Goal: Task Accomplishment & Management: Use online tool/utility

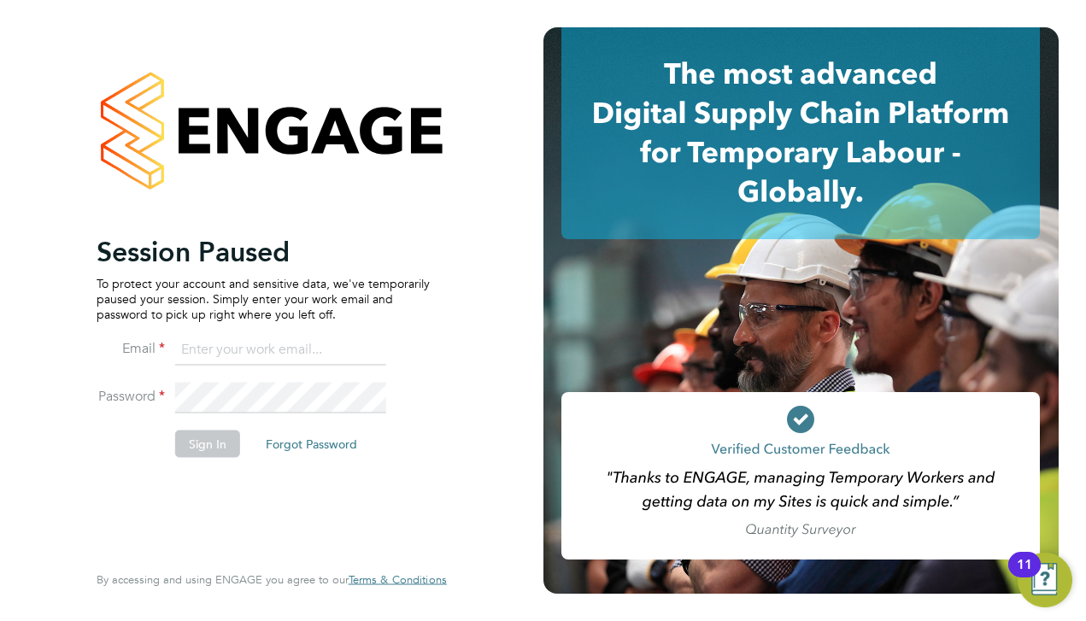
type input "matt@ivyresourcegroup.com"
click at [206, 437] on button "Sign In" at bounding box center [207, 443] width 65 height 27
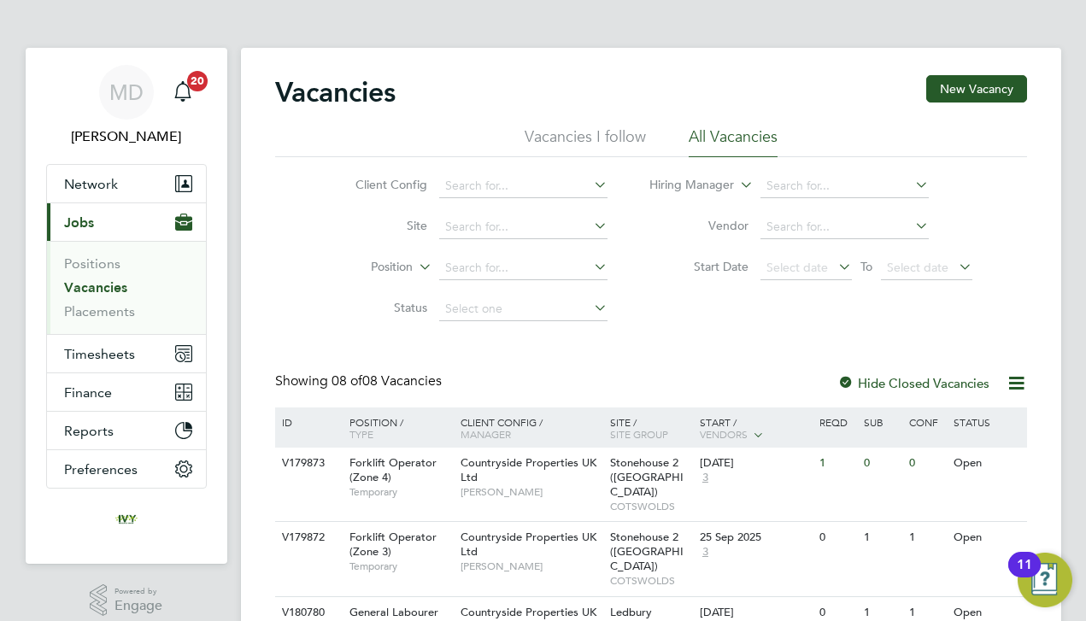
click at [109, 284] on link "Vacancies" at bounding box center [95, 287] width 63 height 16
click at [331, 278] on li "Position" at bounding box center [467, 268] width 321 height 41
click at [284, 320] on div "Client Config Site Position Status Hiring Manager Vendor Start Date Select date…" at bounding box center [651, 243] width 752 height 173
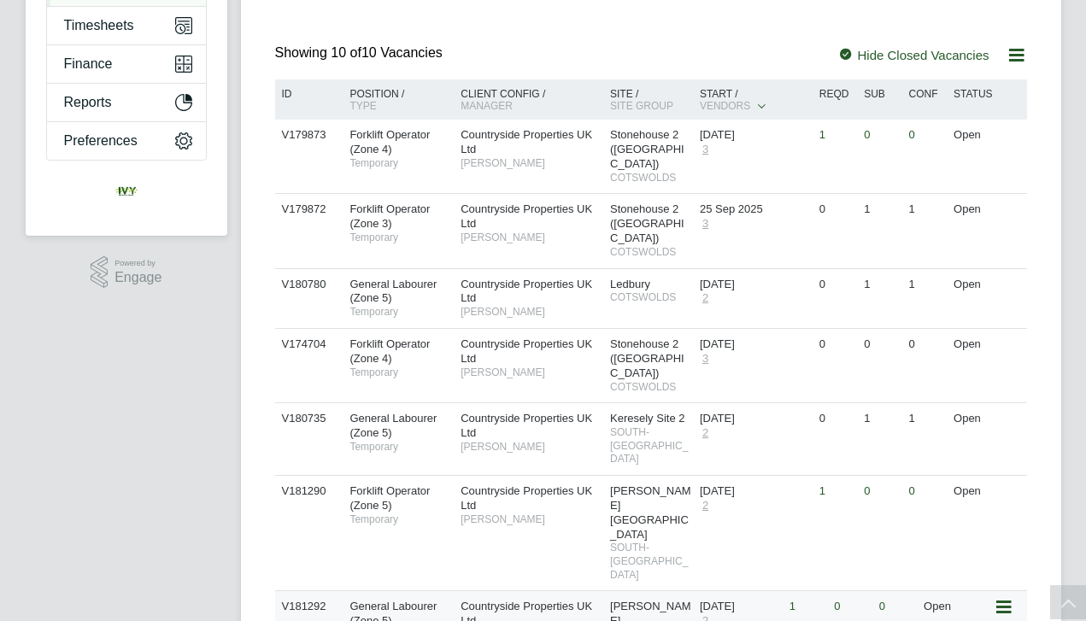
scroll to position [325, 0]
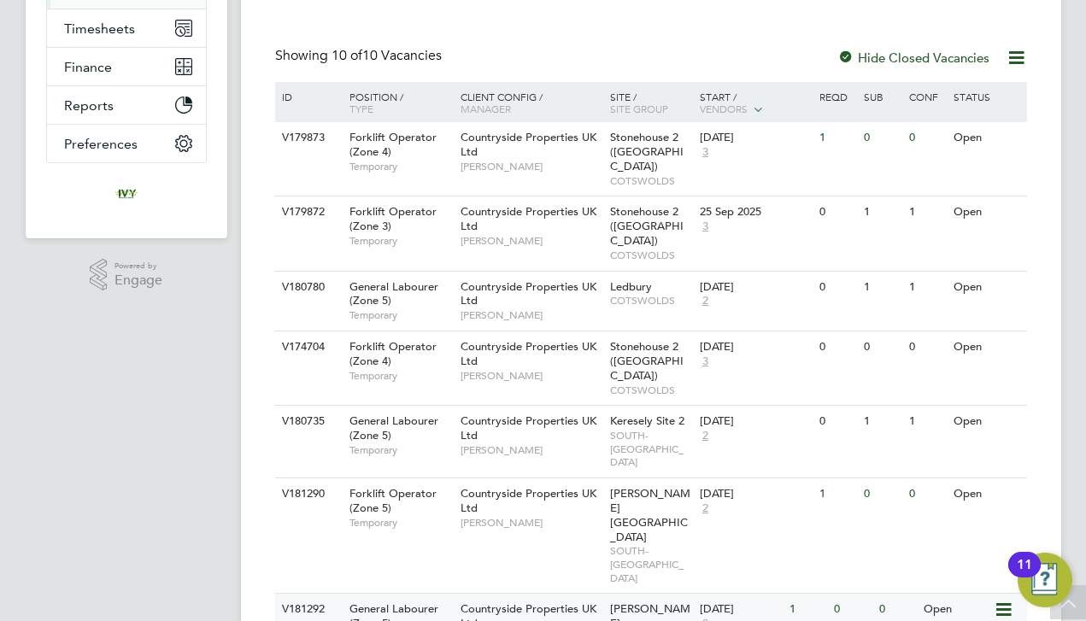
click at [458, 594] on div "Countryside Properties UK Ltd Jason Hardy" at bounding box center [530, 623] width 149 height 59
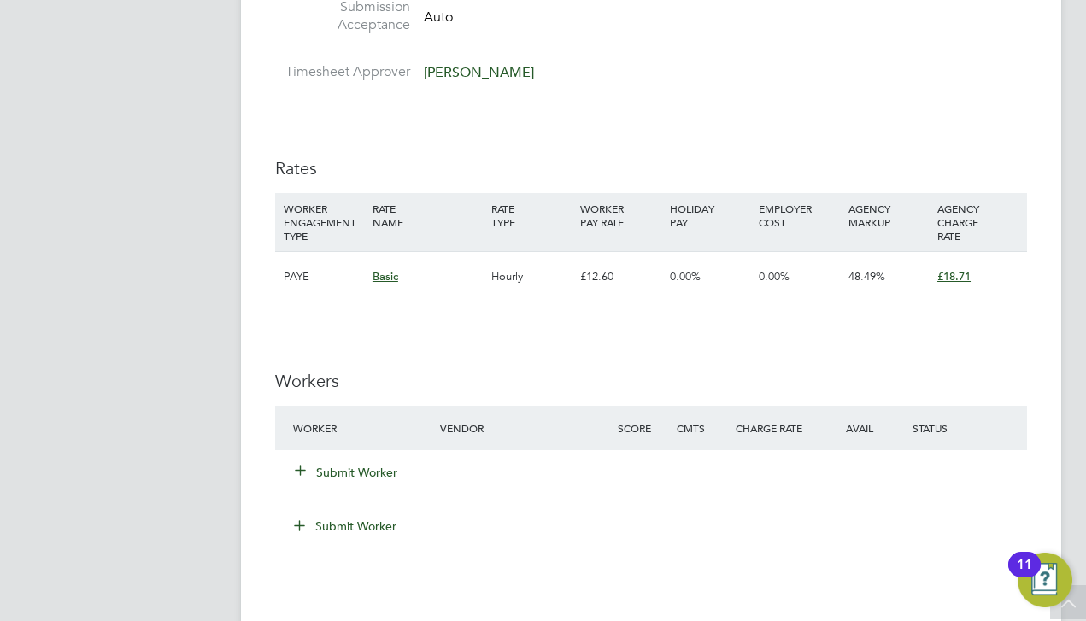
scroll to position [1019, 0]
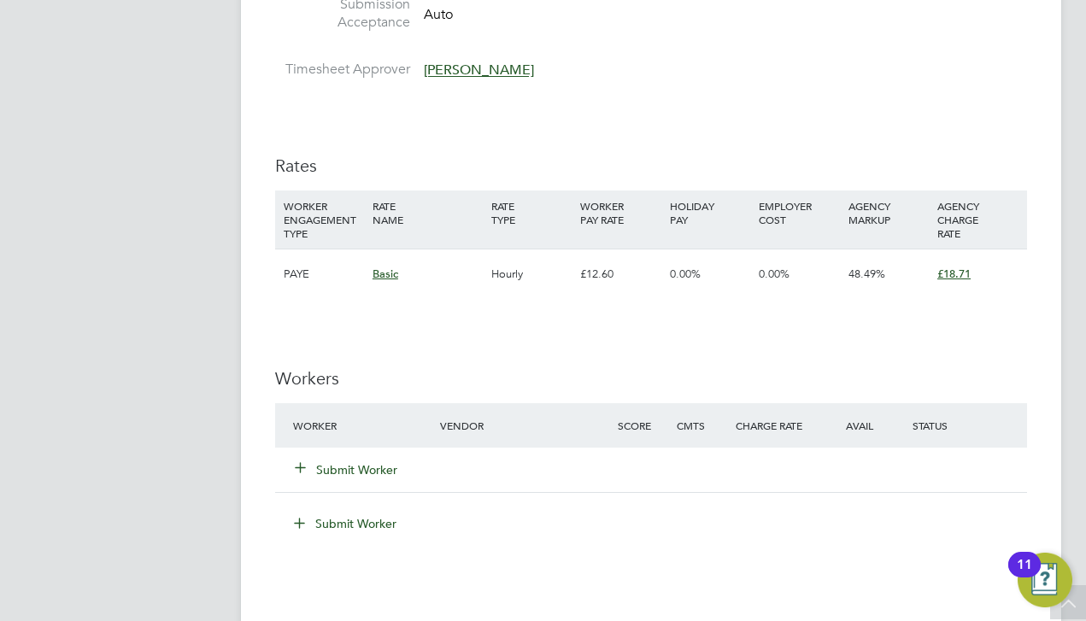
click at [376, 461] on button "Submit Worker" at bounding box center [347, 469] width 102 height 17
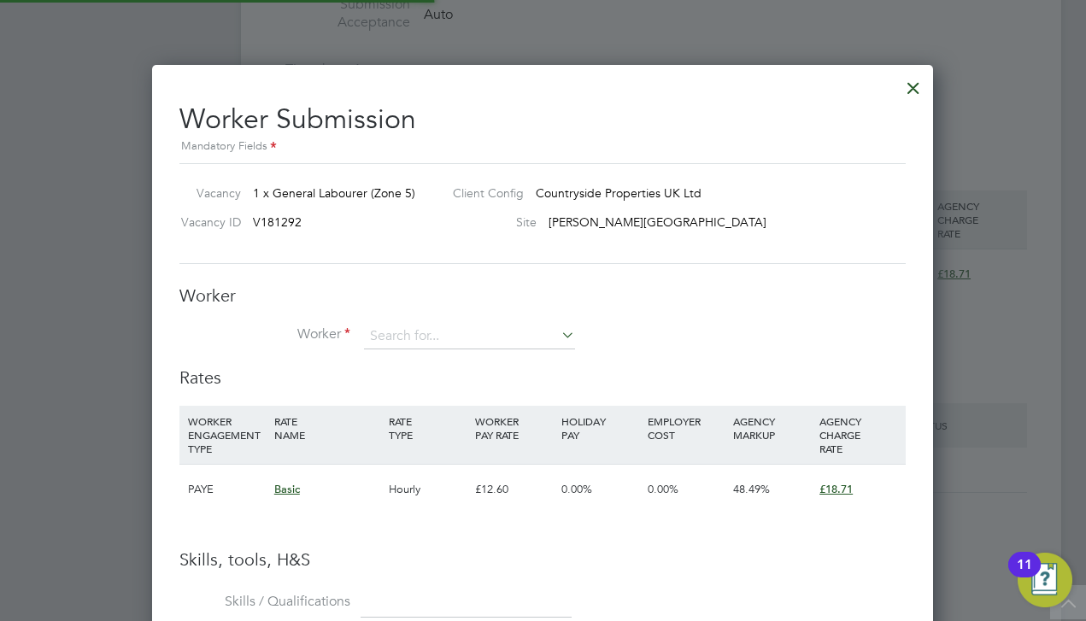
scroll to position [1076, 782]
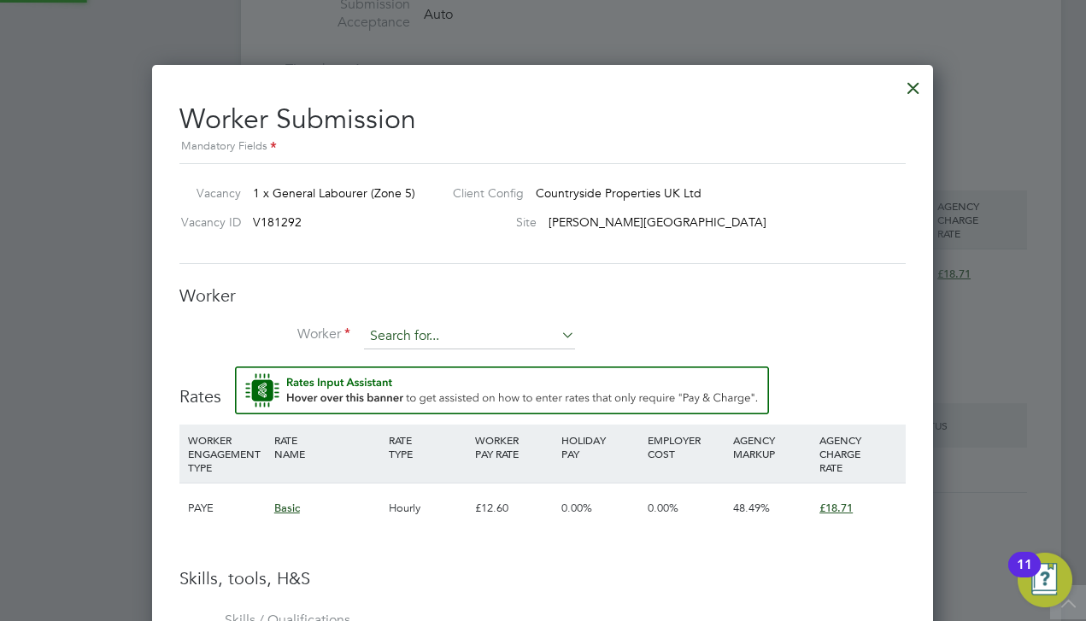
click at [413, 342] on input at bounding box center [469, 337] width 211 height 26
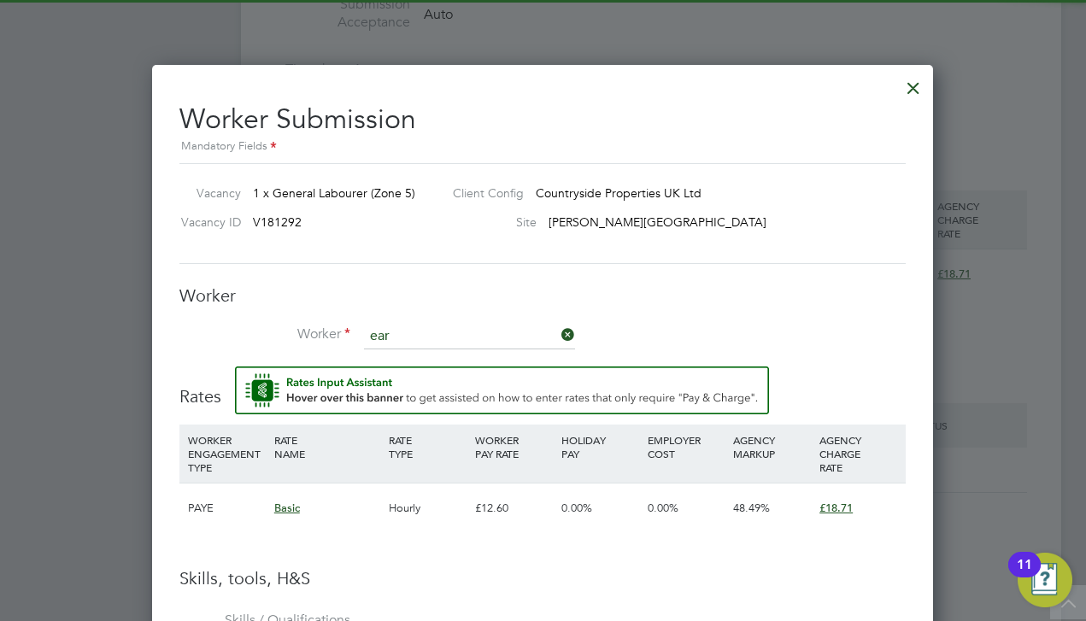
click at [468, 351] on b "Ear" at bounding box center [477, 358] width 19 height 15
type input "David Earl (Davidearl)"
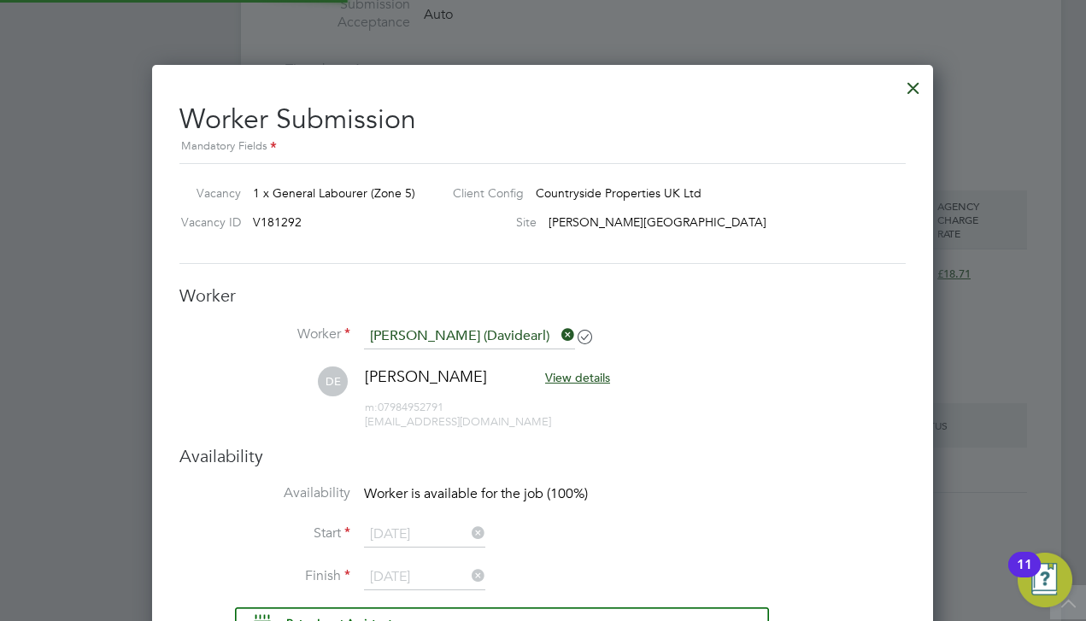
scroll to position [1, 9]
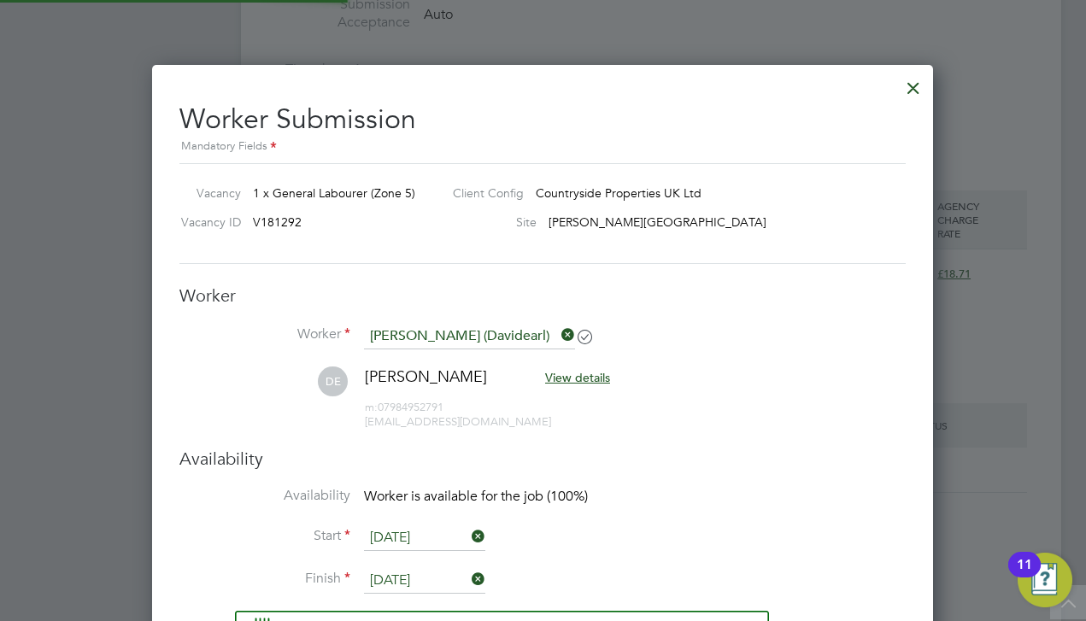
click at [430, 286] on h3 "Worker" at bounding box center [542, 295] width 726 height 22
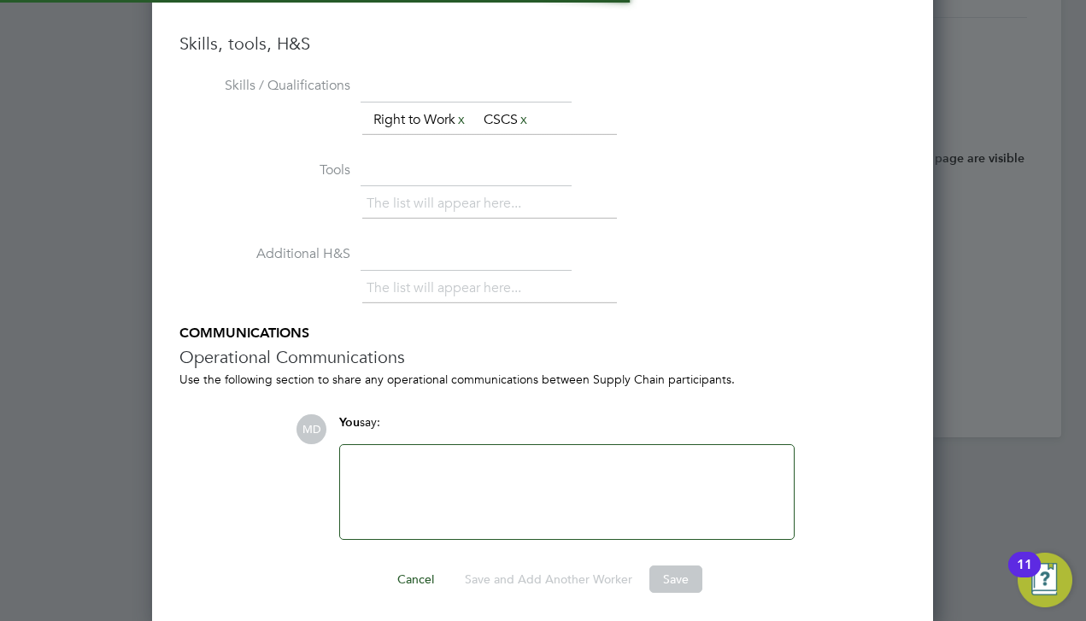
click at [710, 275] on div "The list will appear here..." at bounding box center [633, 290] width 543 height 34
click at [386, 337] on ul "Skills / Qualifications The list will appear here... Right to Work x CSCS x Too…" at bounding box center [542, 306] width 726 height 468
click at [141, 173] on div at bounding box center [543, 310] width 1086 height 621
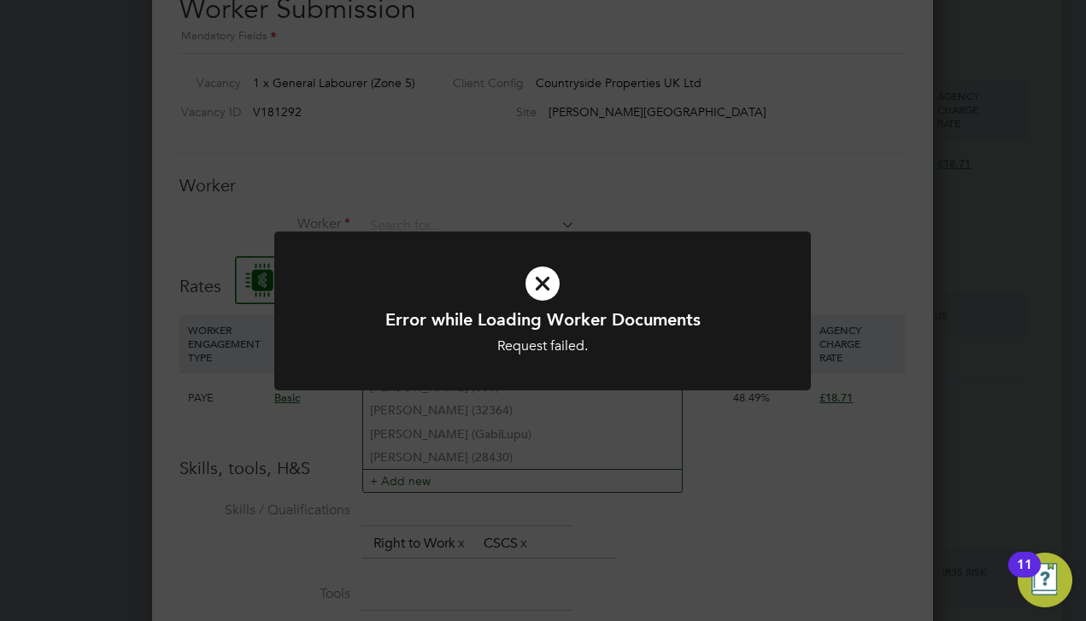
click at [539, 275] on icon at bounding box center [542, 283] width 444 height 67
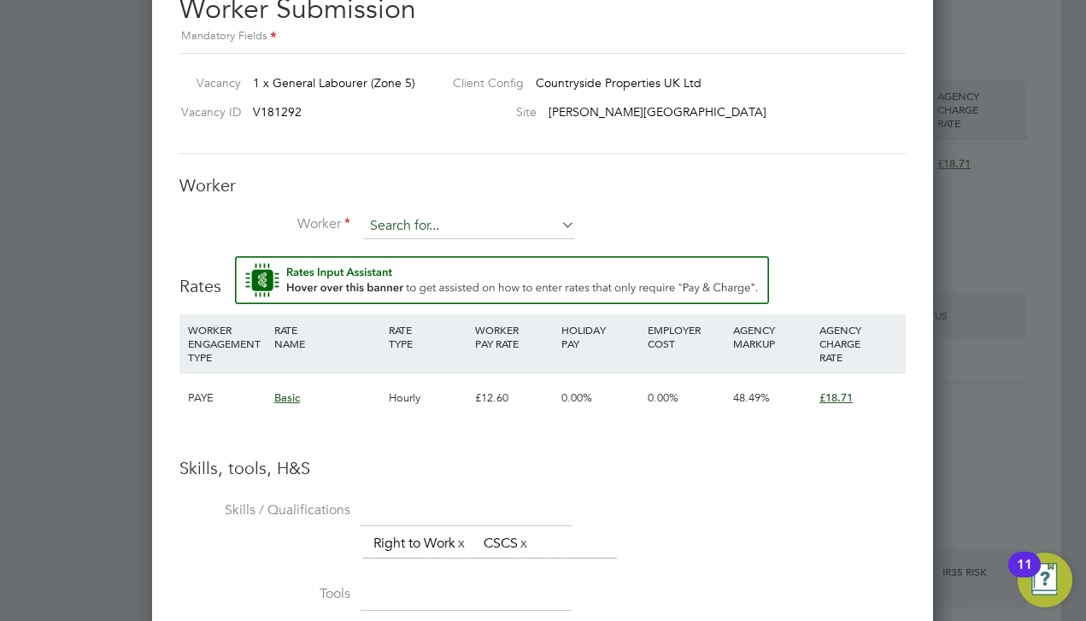
click at [454, 226] on input at bounding box center [469, 227] width 211 height 26
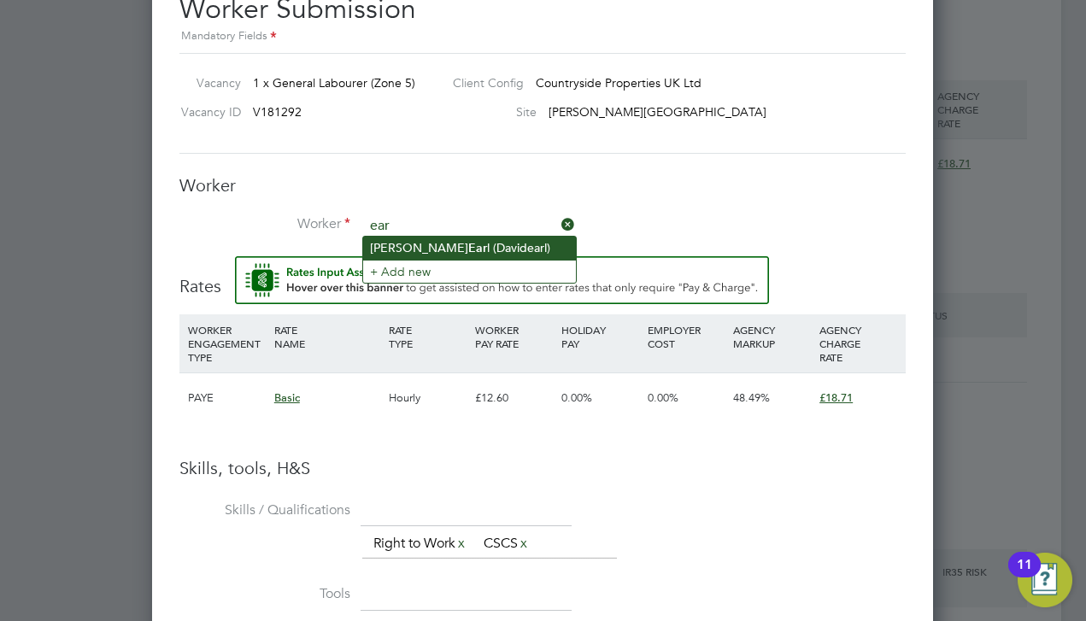
click at [448, 249] on li "David Ear l (Davidearl)" at bounding box center [469, 248] width 213 height 23
type input "David Earl (Davidearl)"
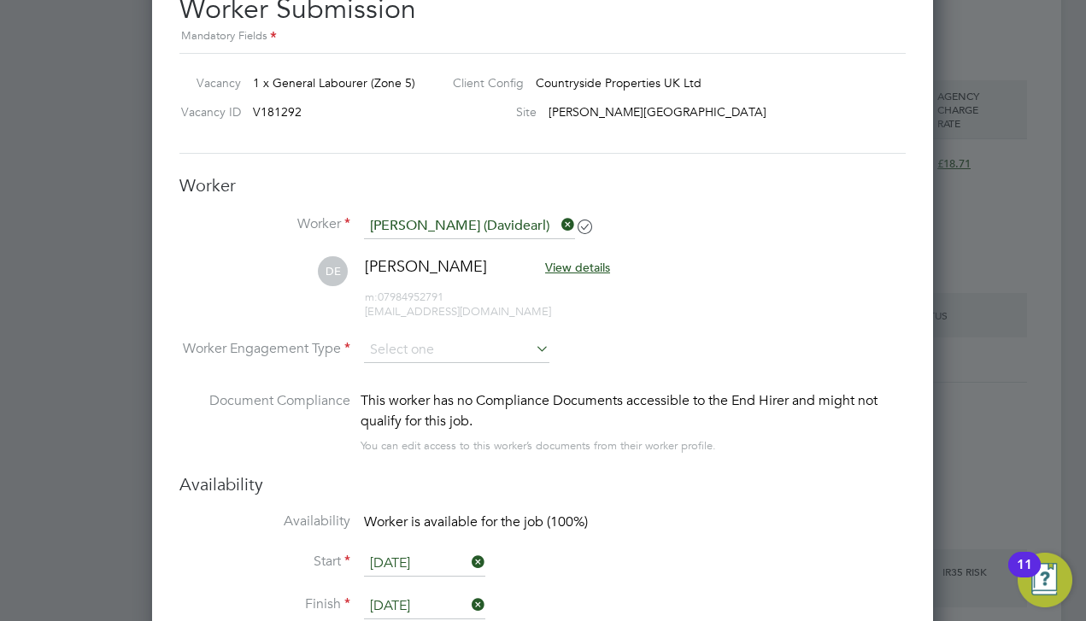
click at [461, 331] on li "DE David Earl View details m: 07984952791 katearl1997@gmail.com" at bounding box center [542, 296] width 726 height 81
click at [440, 341] on input at bounding box center [456, 350] width 185 height 26
click at [436, 366] on li "Contract" at bounding box center [456, 369] width 187 height 22
type input "Contract"
click at [672, 302] on li "DE David Earl View details m: 07984952791 katearl1997@gmail.com" at bounding box center [542, 296] width 726 height 81
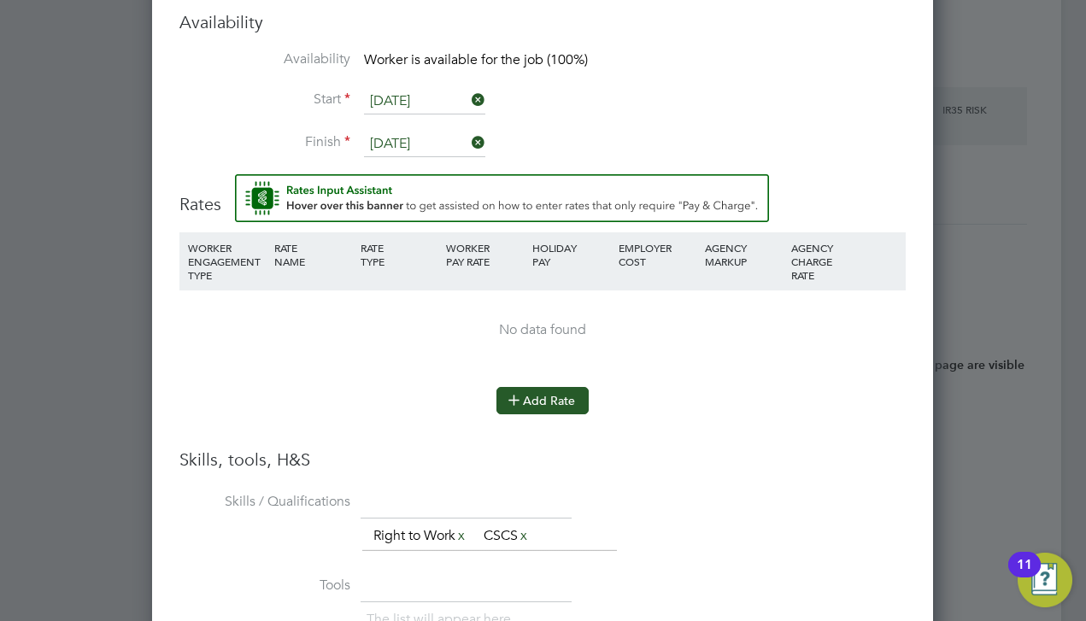
click at [537, 401] on button "Add Rate" at bounding box center [542, 400] width 92 height 27
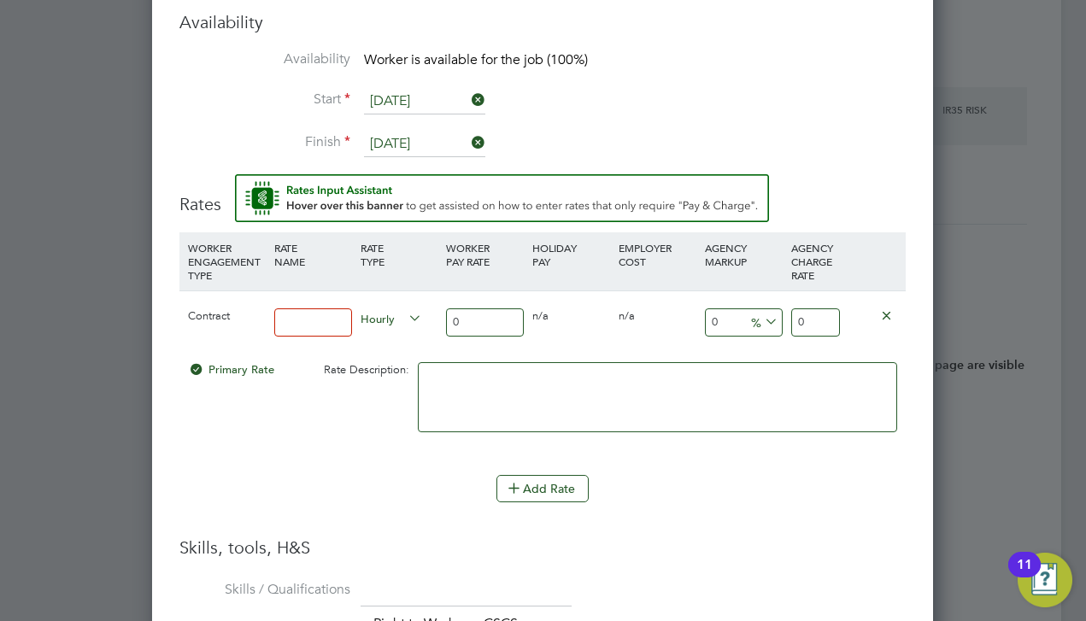
click at [328, 319] on input at bounding box center [313, 322] width 78 height 28
type input "contract"
click at [463, 315] on input "0" at bounding box center [485, 322] width 78 height 28
type input "1"
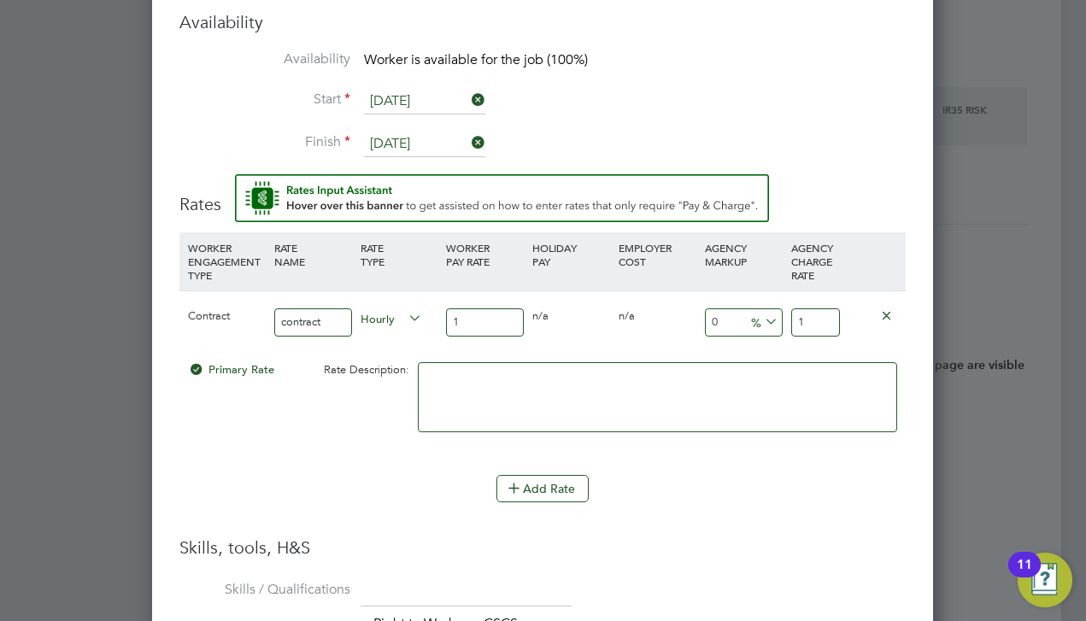
type input "14"
type input "1"
type input "16"
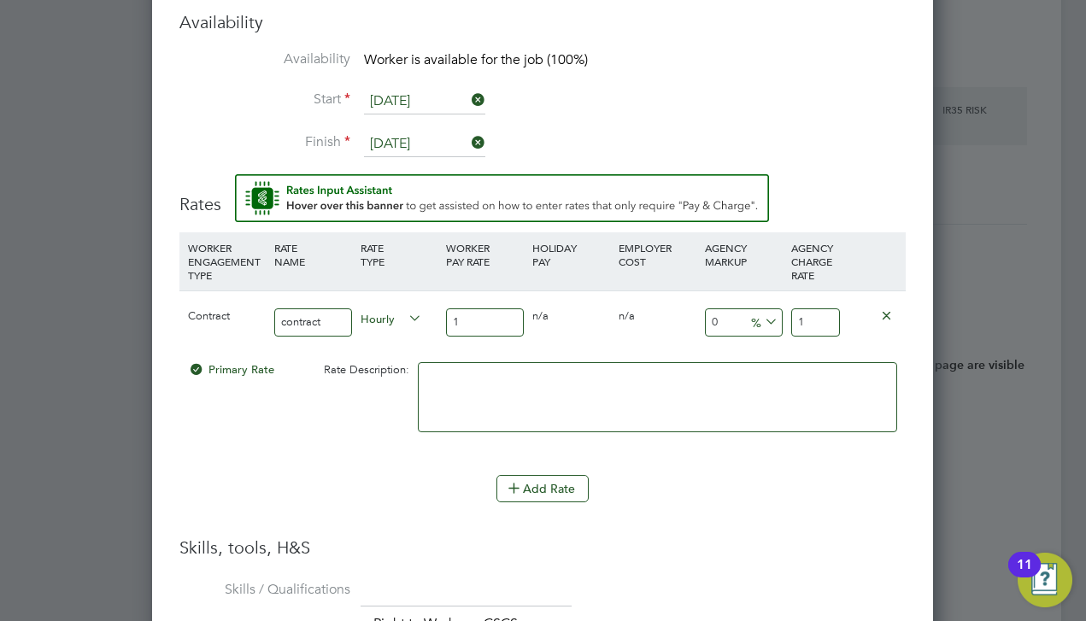
type input "16"
type input "16.8"
type input "16.85"
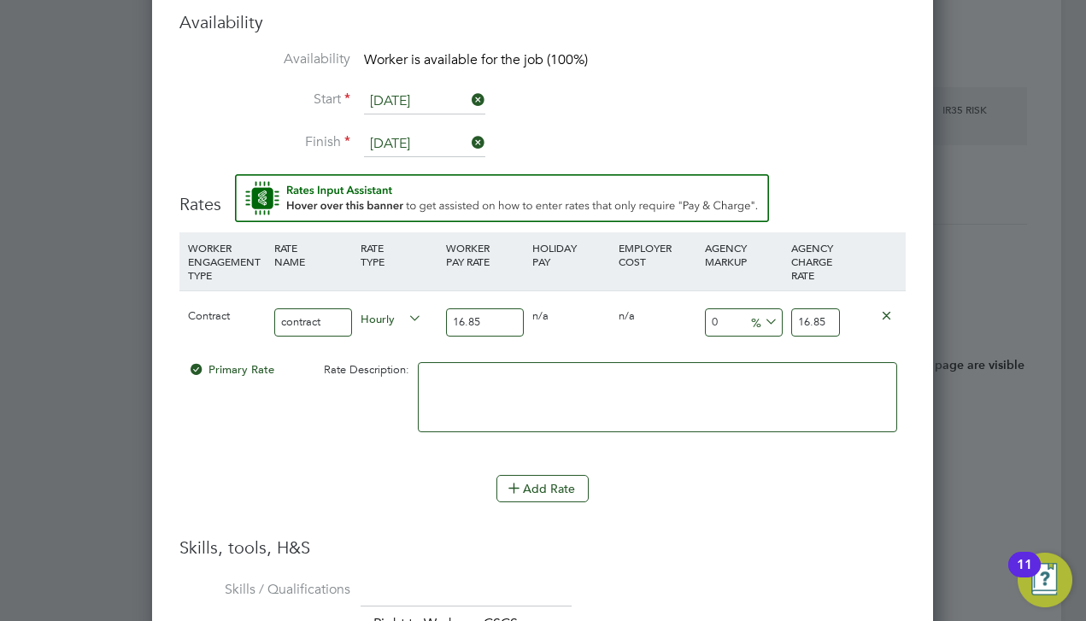
type input "16.85"
click at [812, 322] on input "16.85" at bounding box center [815, 322] width 49 height 28
type input "-94.06528189910979"
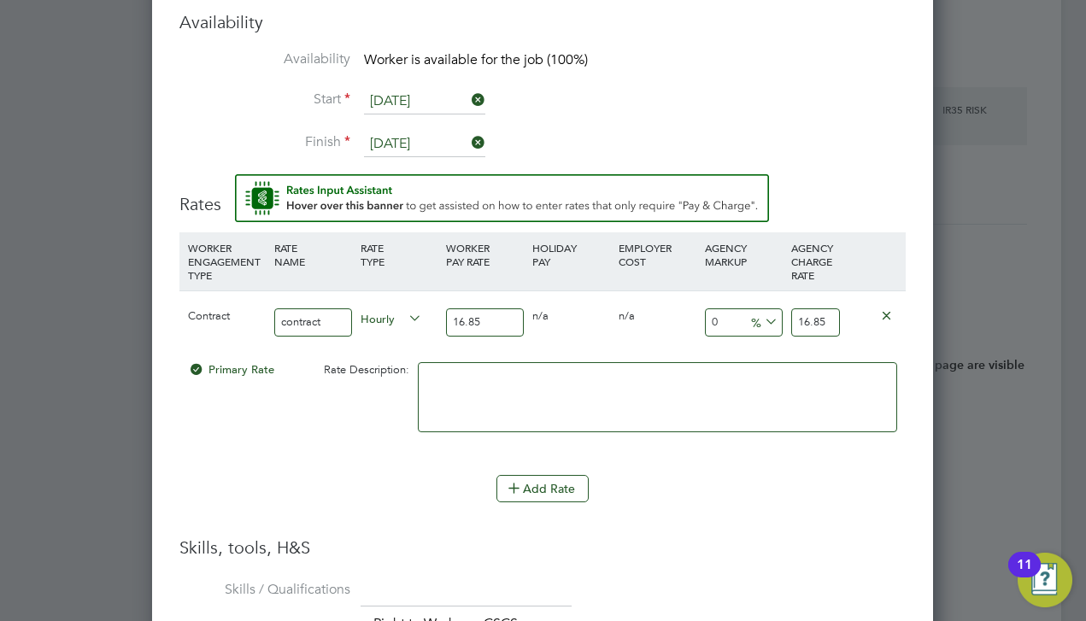
type input "1"
type input "6.824925816023739"
type input "18"
type input "10.979228486646884"
type input "18.7"
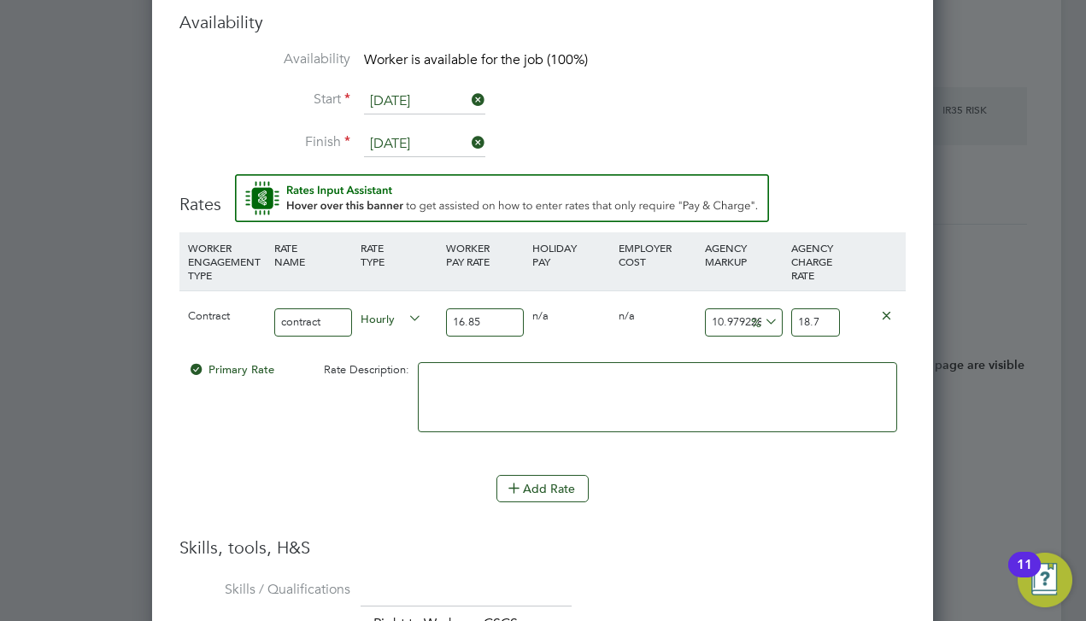
type input "11.038575667655786"
type input "18.71"
click at [841, 494] on div "Add Rate" at bounding box center [542, 488] width 726 height 27
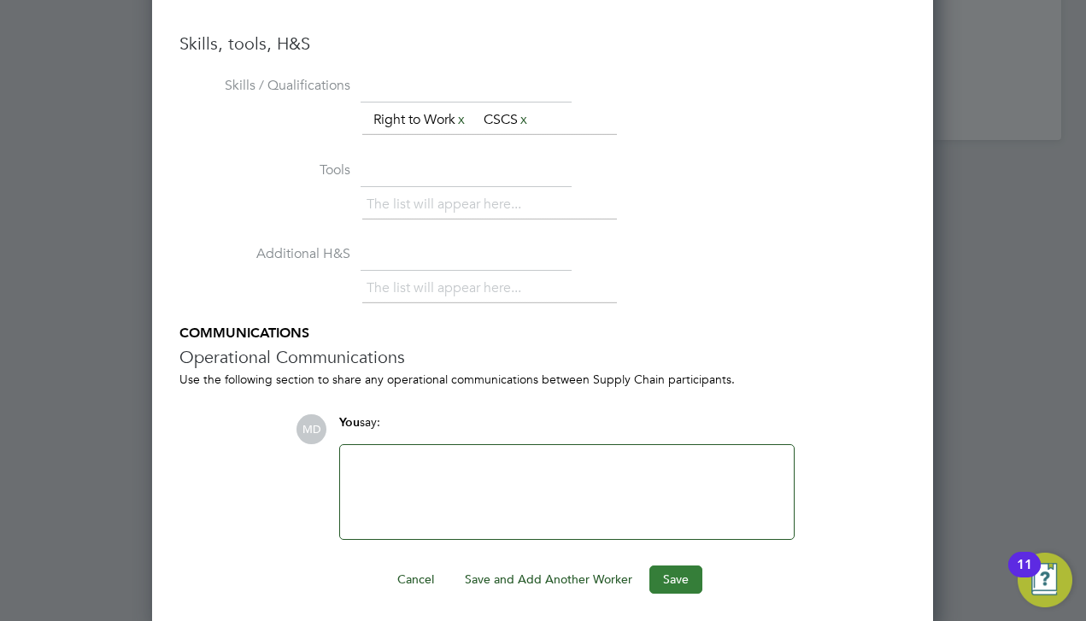
click at [676, 566] on button "Save" at bounding box center [675, 578] width 53 height 27
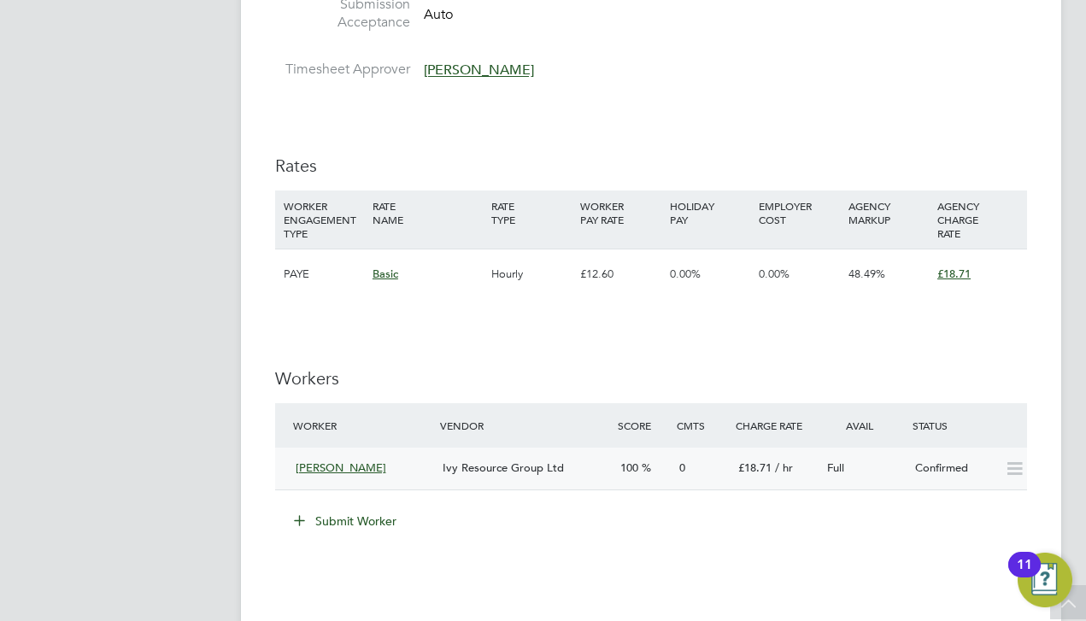
click at [906, 454] on div "Full" at bounding box center [864, 468] width 89 height 28
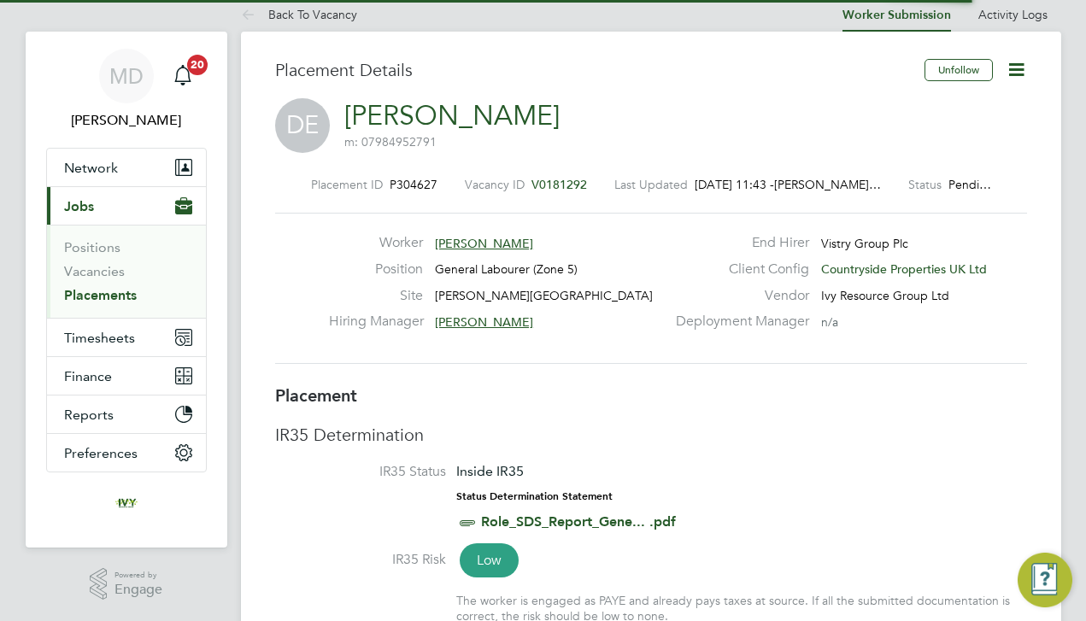
click at [1010, 68] on icon at bounding box center [1015, 69] width 21 height 21
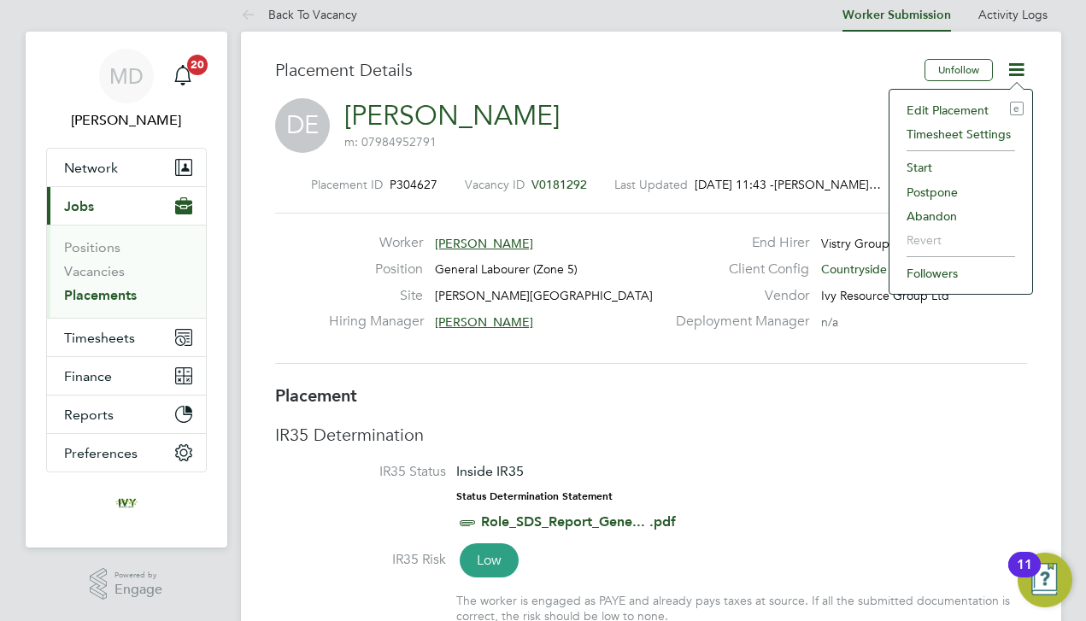
click at [938, 168] on li "Start" at bounding box center [961, 167] width 126 height 24
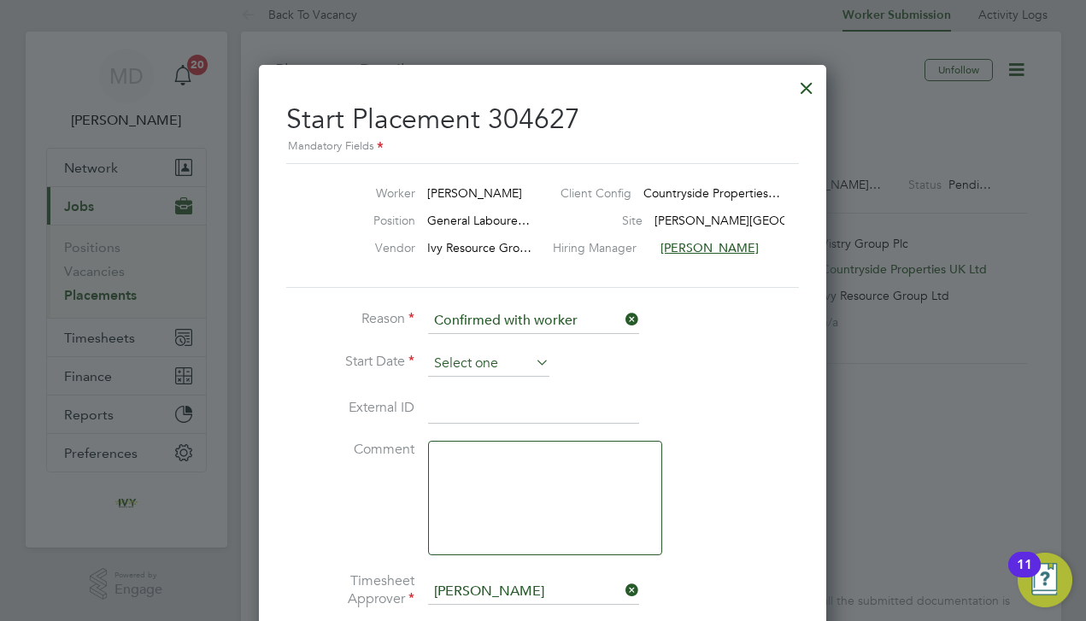
click at [486, 364] on input at bounding box center [488, 364] width 121 height 26
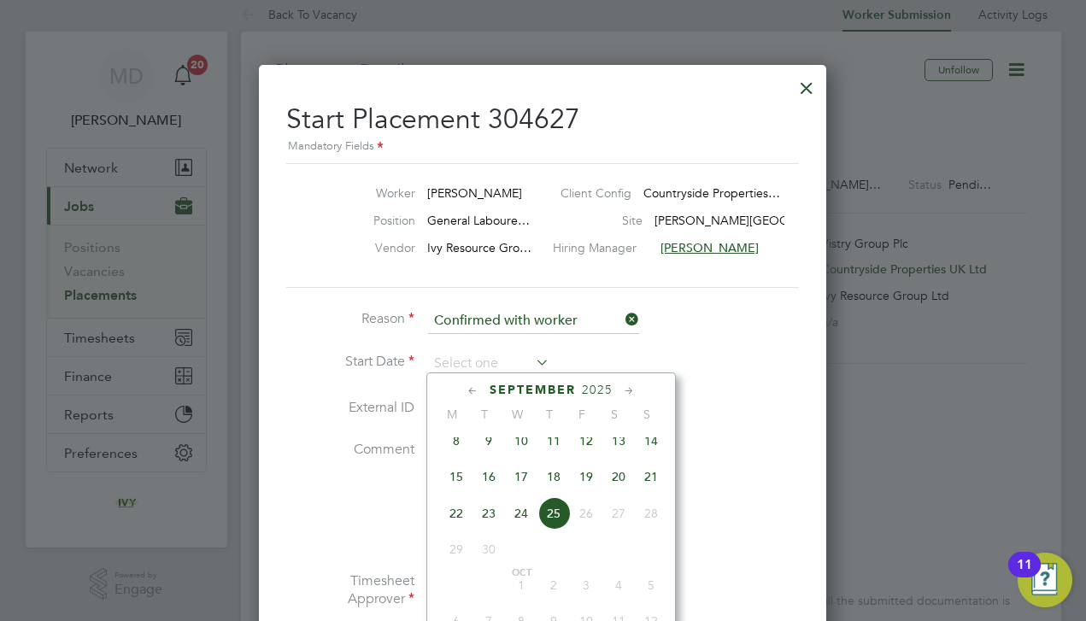
click at [615, 477] on span "20" at bounding box center [618, 476] width 32 height 32
type input "[DATE]"
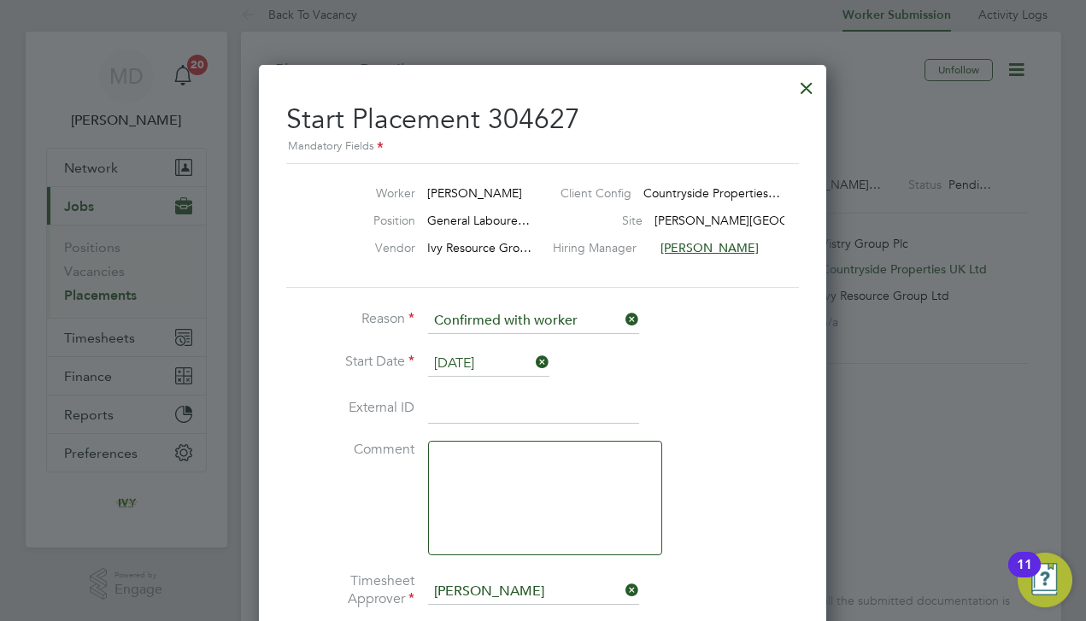
click at [706, 454] on li "Comment" at bounding box center [542, 507] width 512 height 132
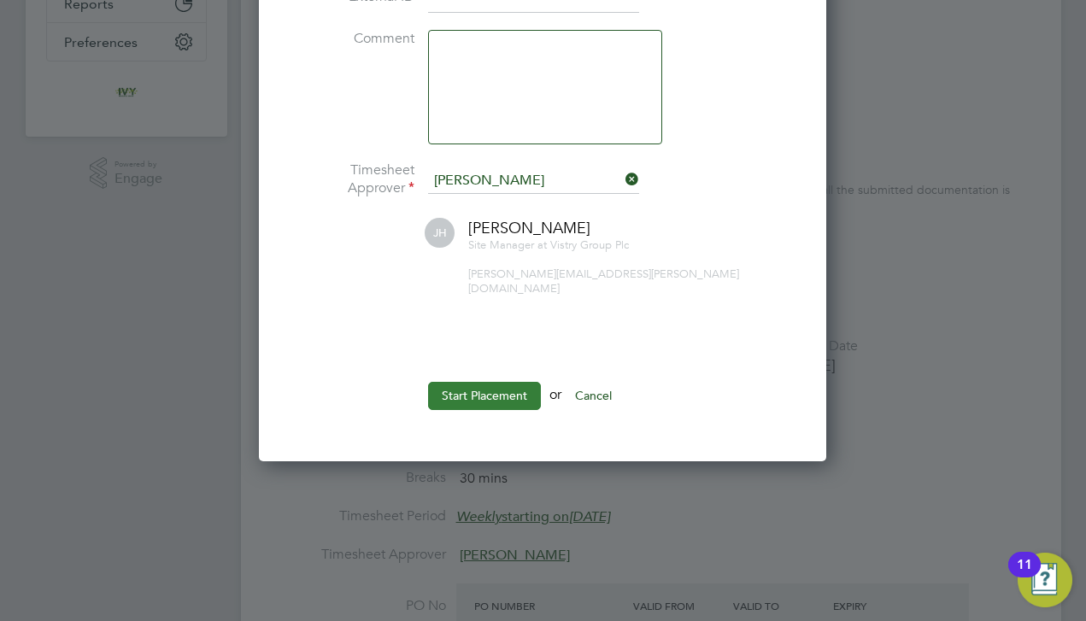
click at [499, 382] on button "Start Placement" at bounding box center [484, 395] width 113 height 27
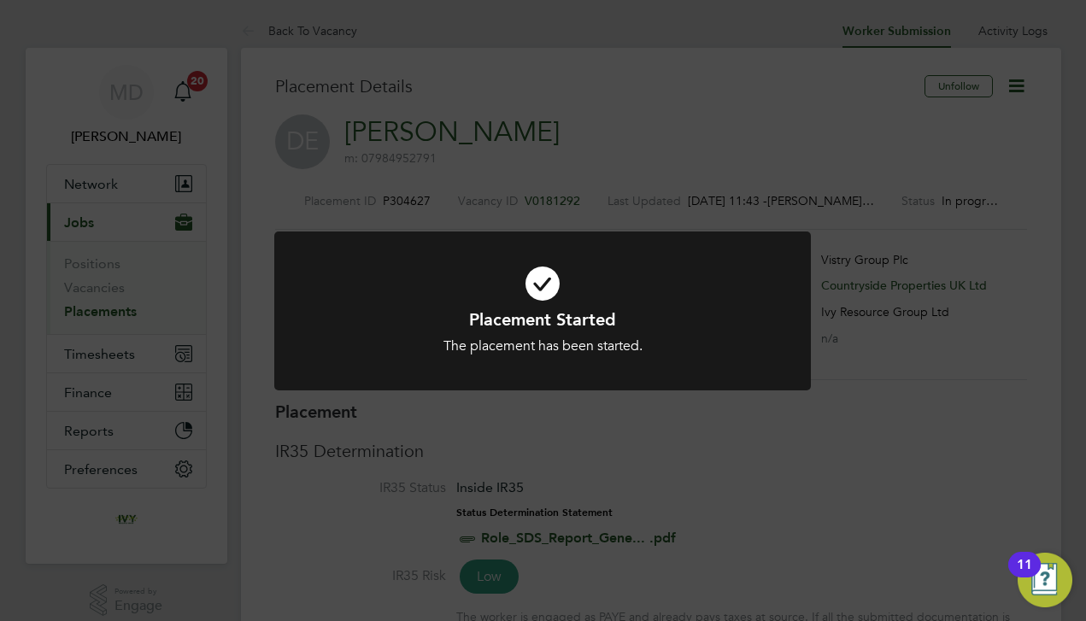
click at [266, 421] on div "Placement Started The placement has been started. Cancel Okay" at bounding box center [543, 310] width 1086 height 621
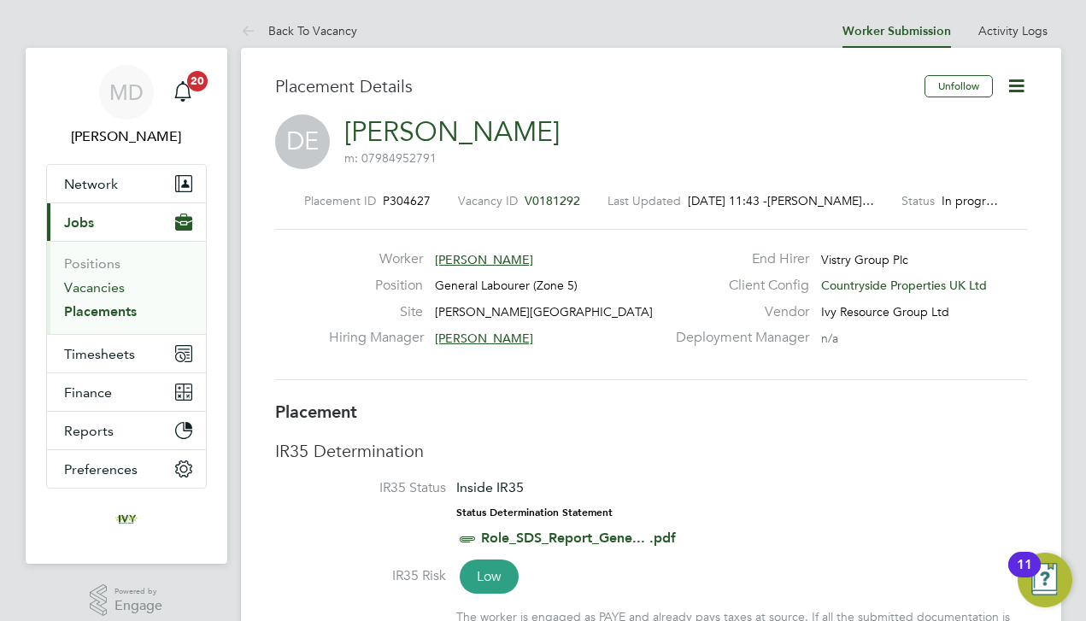
click at [114, 292] on link "Vacancies" at bounding box center [94, 287] width 61 height 16
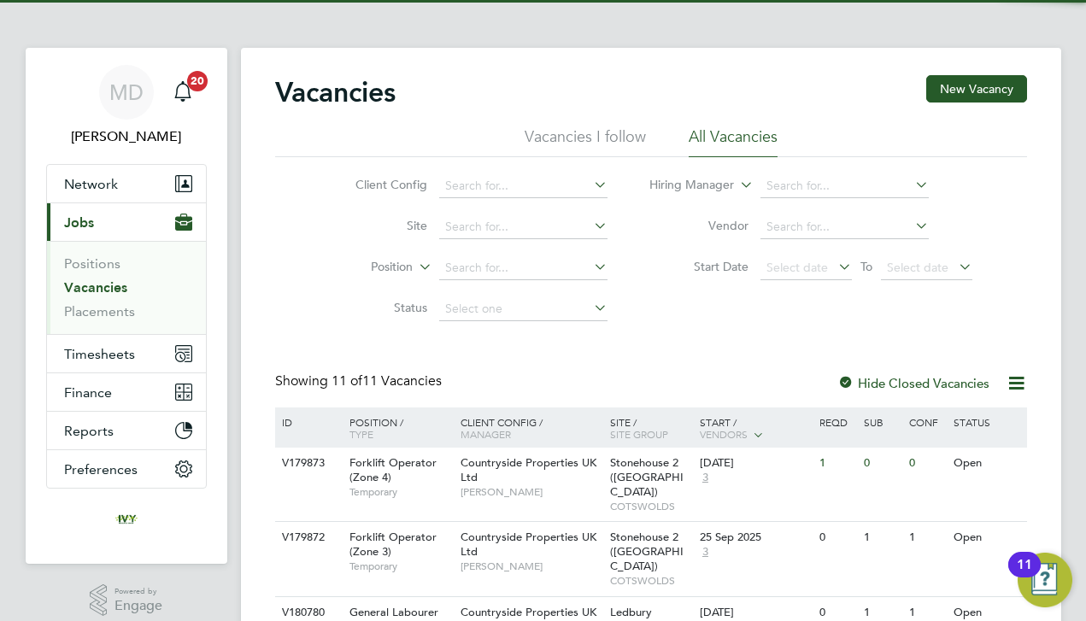
click at [518, 387] on div "Showing 11 of 11 Vacancies Hide Closed Vacancies" at bounding box center [651, 389] width 752 height 35
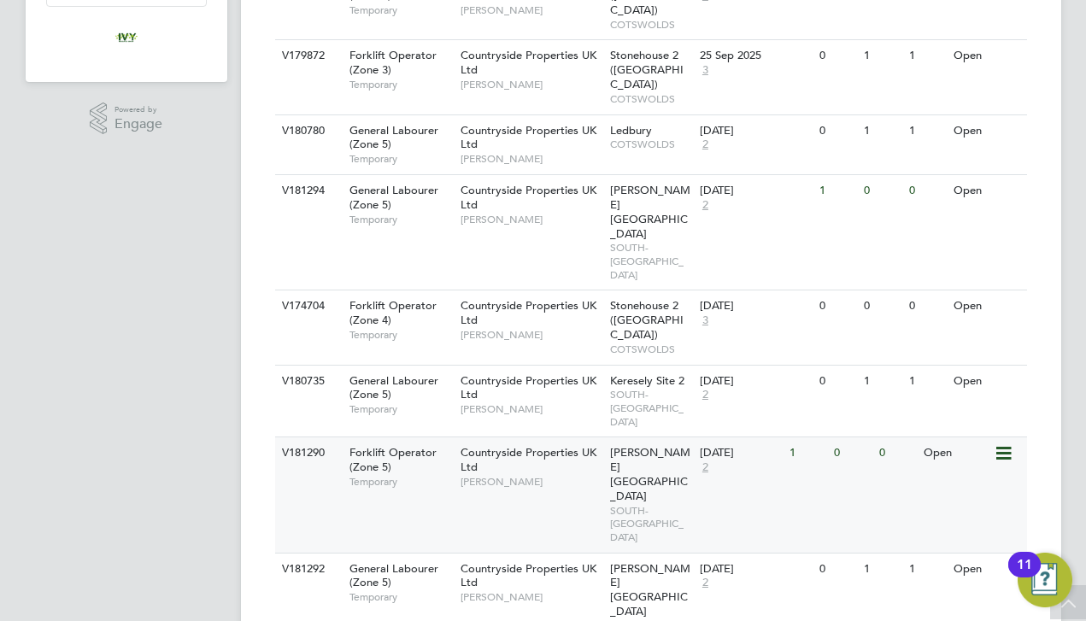
click at [518, 437] on div "Countryside Properties UK Ltd Jason Hardy" at bounding box center [530, 466] width 149 height 59
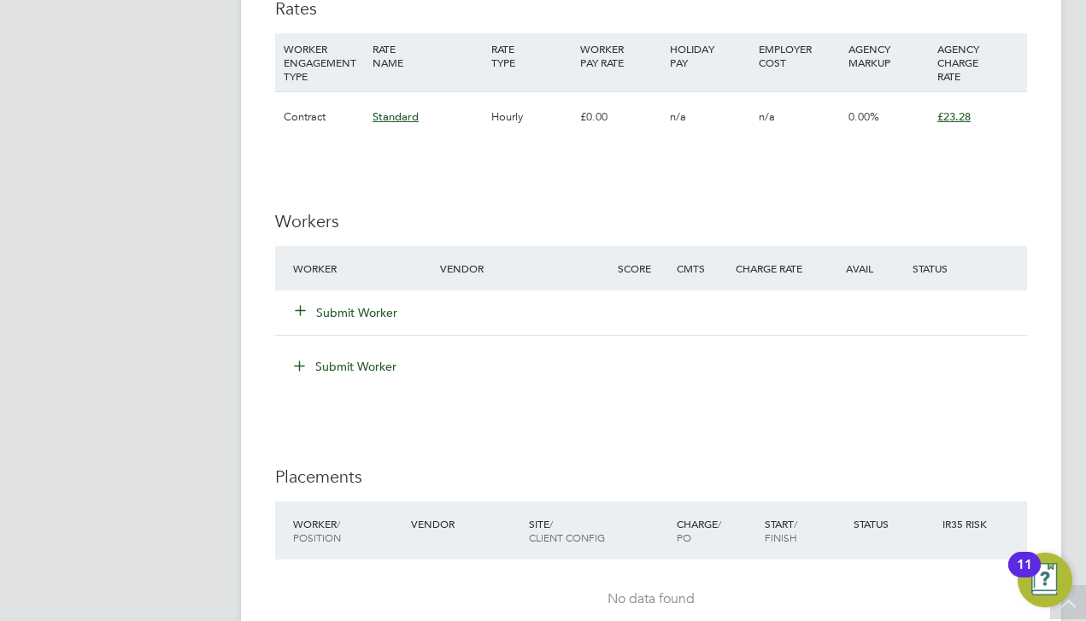
scroll to position [1238, 0]
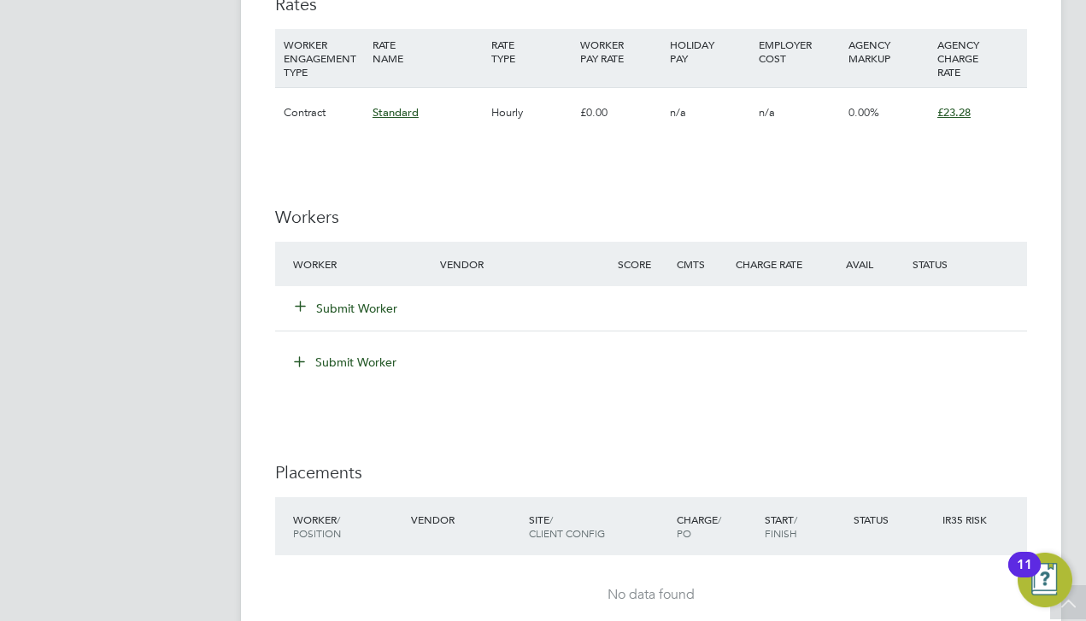
click at [381, 300] on button "Submit Worker" at bounding box center [347, 308] width 102 height 17
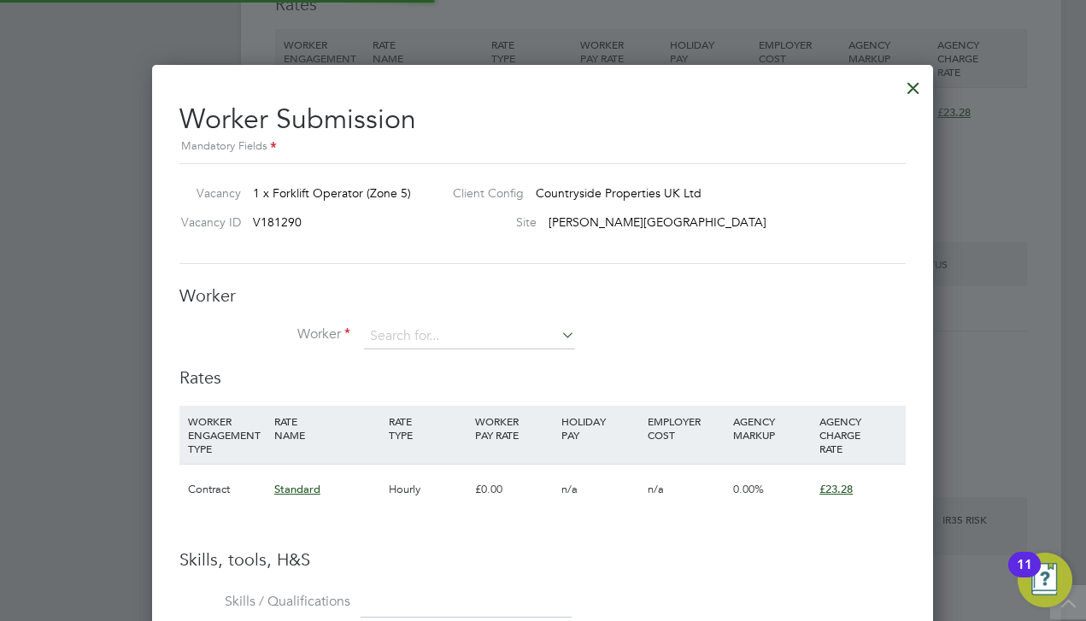
scroll to position [1119, 782]
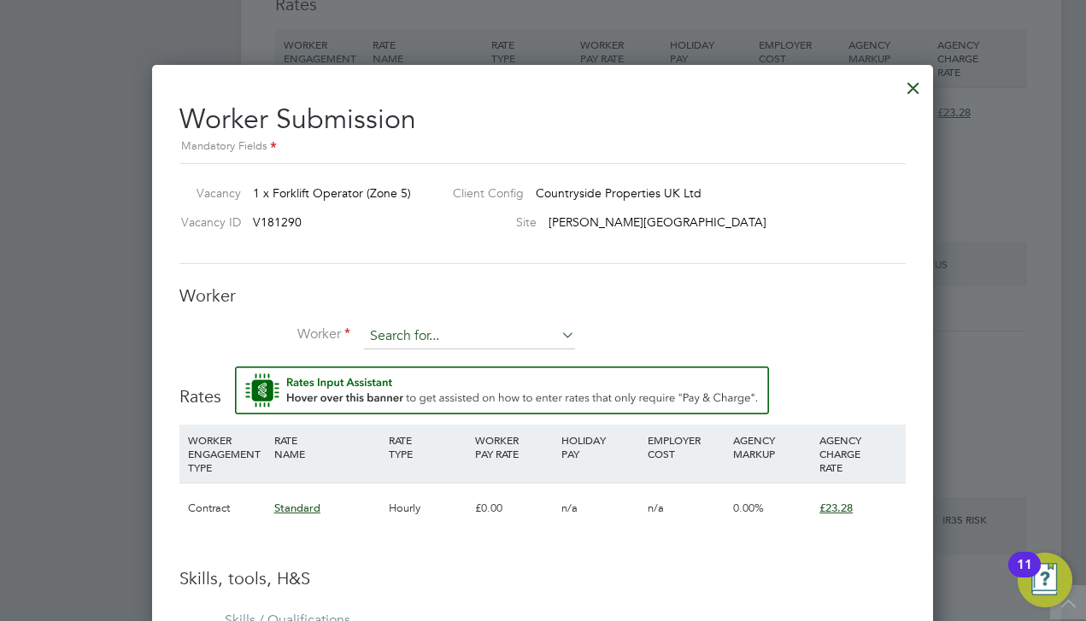
click at [424, 331] on input at bounding box center [469, 337] width 211 height 26
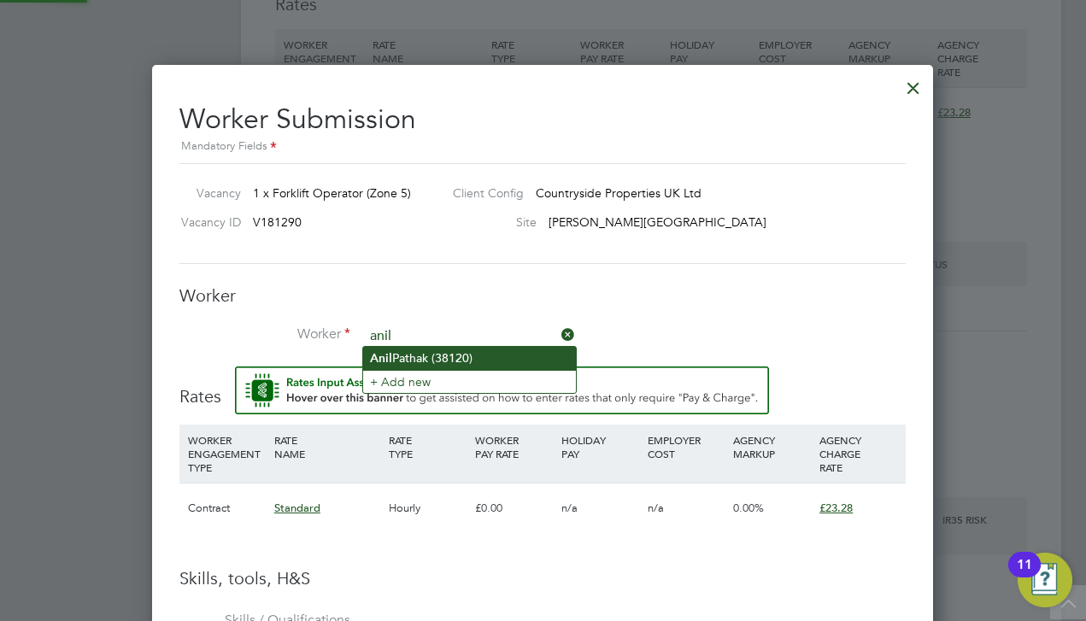
click at [400, 354] on li "[PERSON_NAME] (38120)" at bounding box center [469, 358] width 213 height 23
type input "[PERSON_NAME] (38120)"
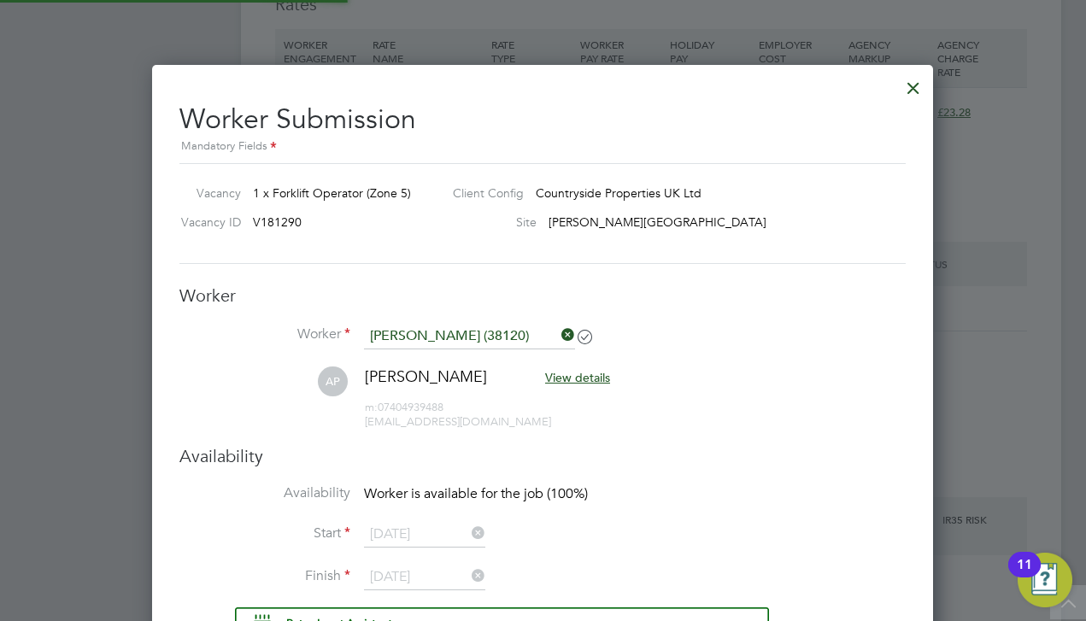
scroll to position [1368, 782]
click at [488, 299] on h3 "Worker" at bounding box center [542, 295] width 726 height 22
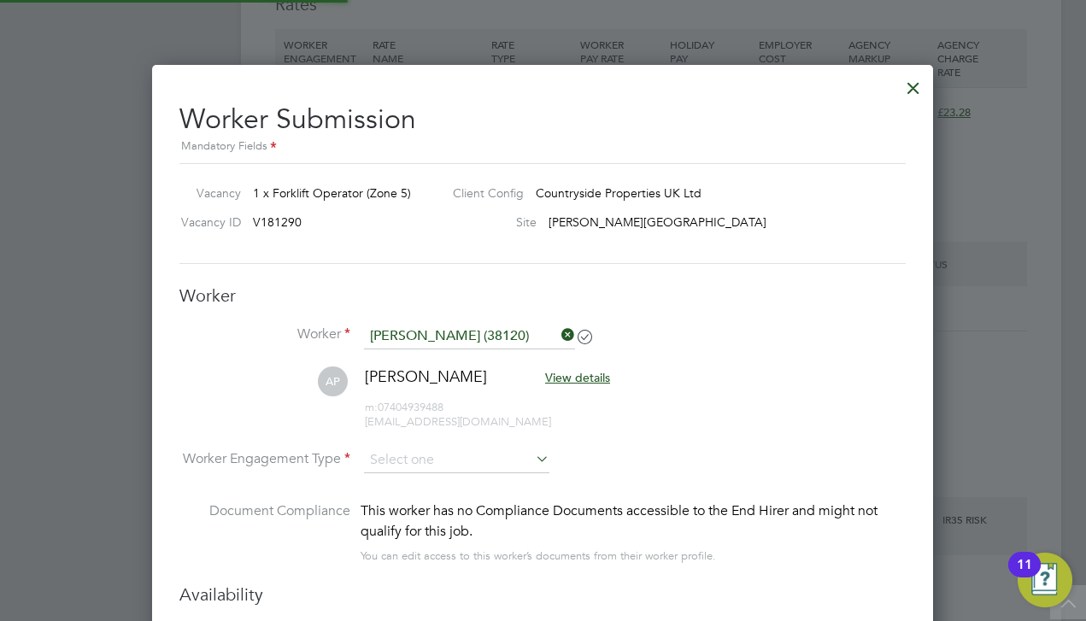
scroll to position [1515, 782]
type input "[DATE]"
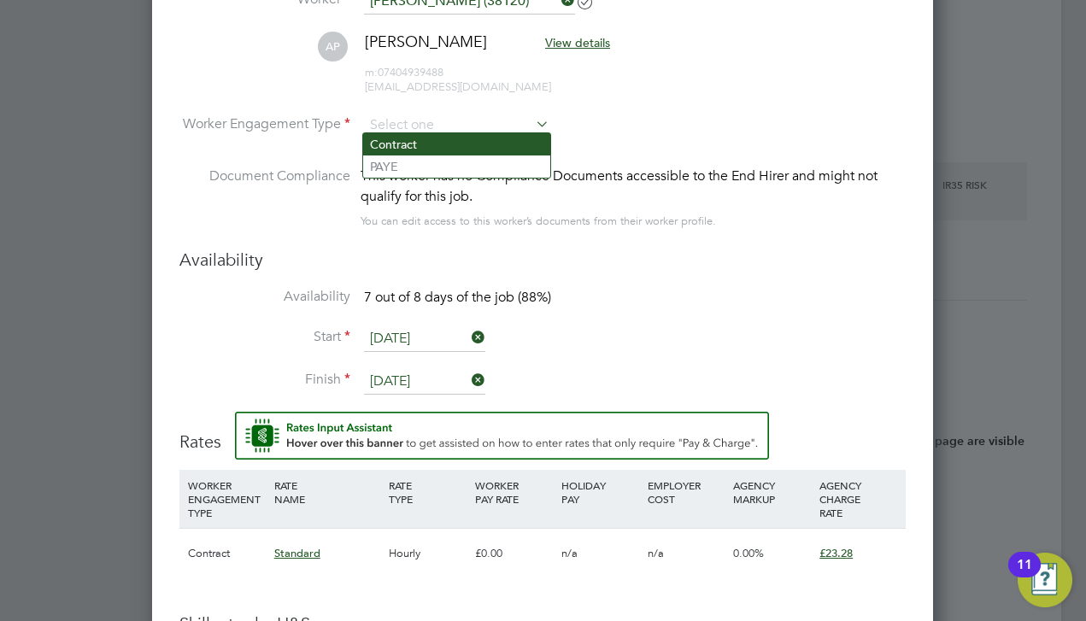
click at [413, 146] on li "Contract" at bounding box center [456, 144] width 187 height 22
type input "Contract"
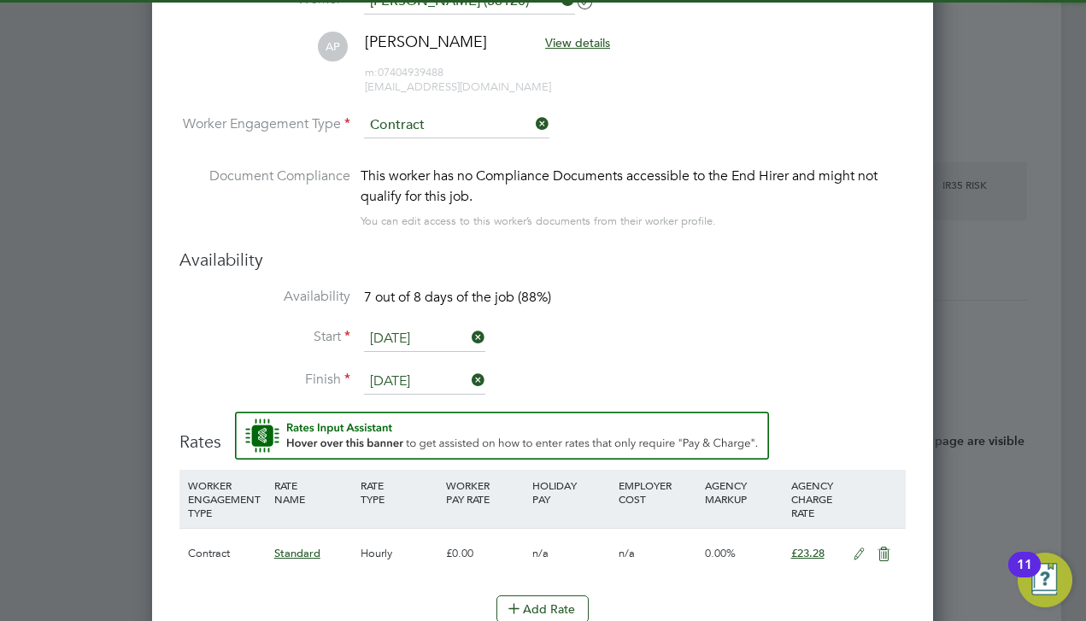
click at [594, 257] on h3 "Availability" at bounding box center [542, 260] width 726 height 22
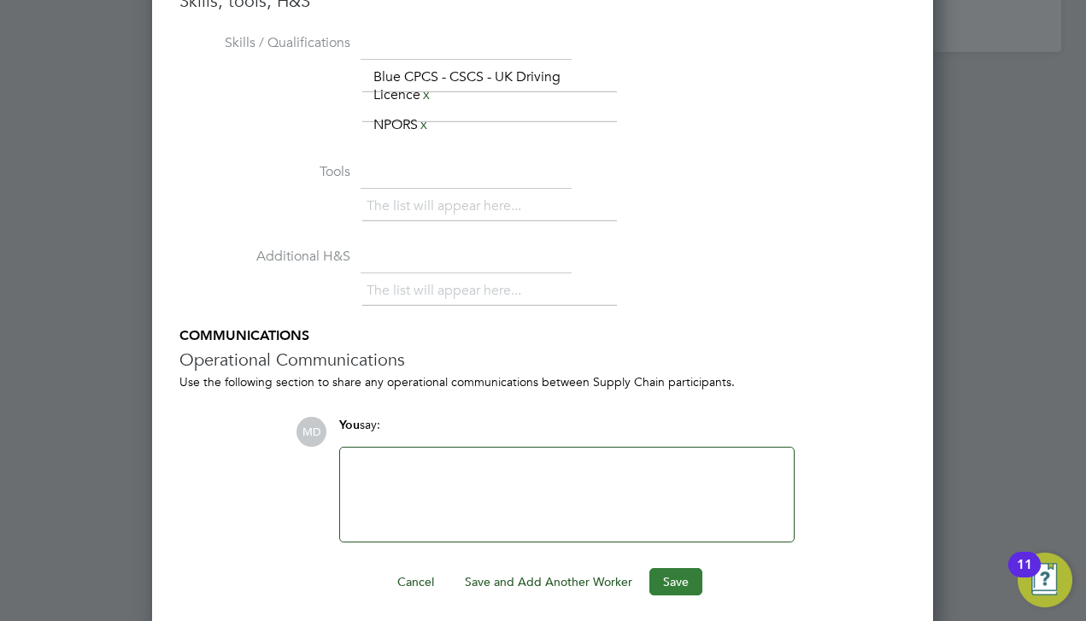
click at [662, 573] on button "Save" at bounding box center [675, 581] width 53 height 27
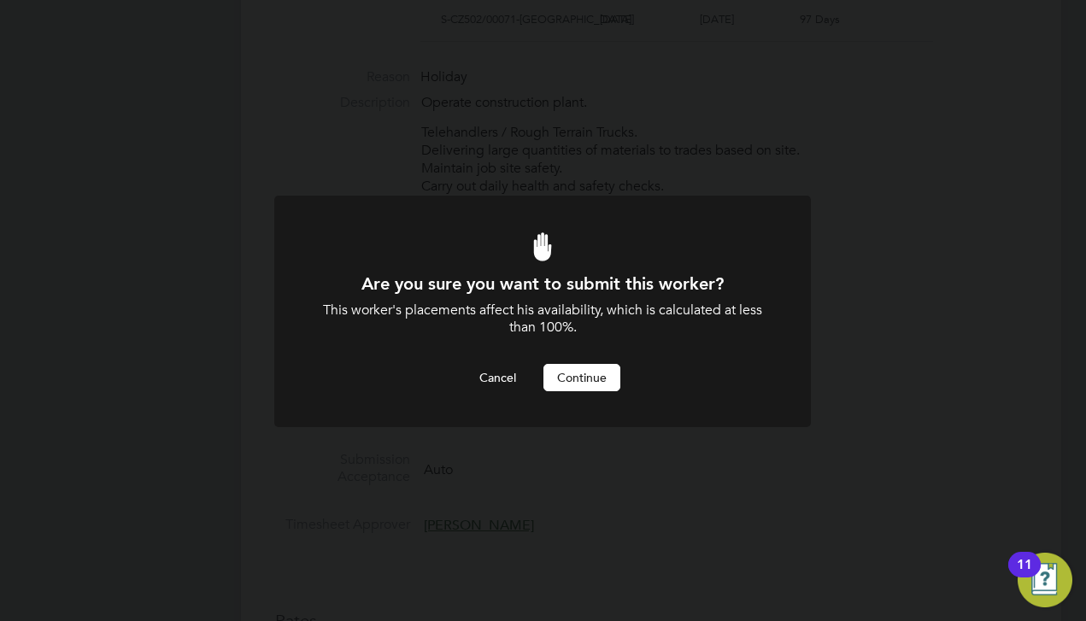
click at [583, 385] on button "Continue" at bounding box center [581, 377] width 77 height 27
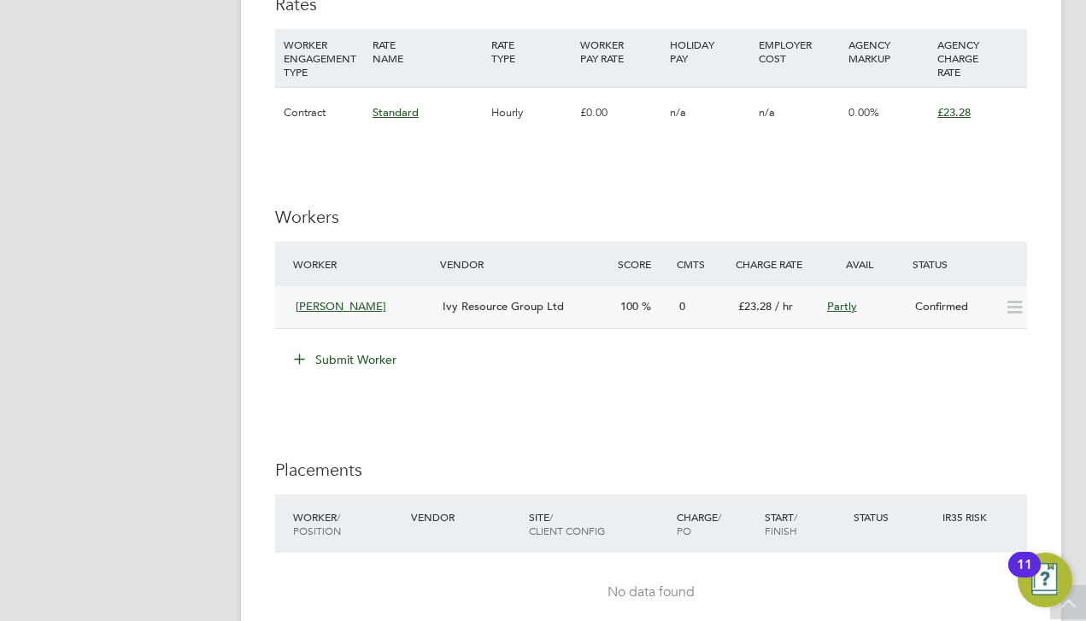
click at [878, 293] on div "Partly" at bounding box center [864, 307] width 89 height 28
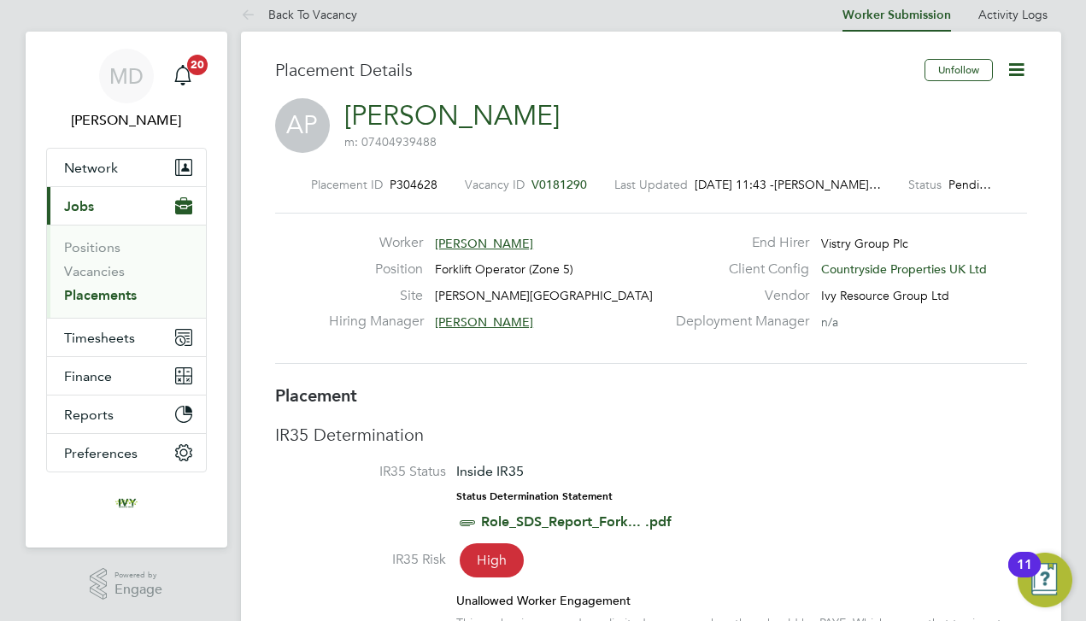
click at [1018, 63] on icon at bounding box center [1015, 69] width 21 height 21
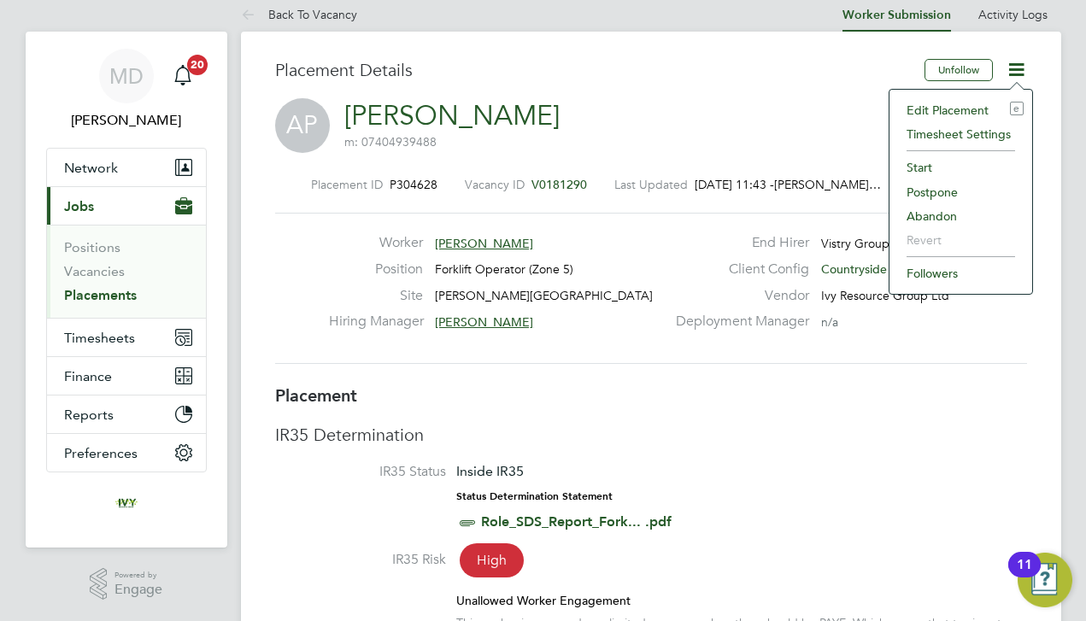
click at [922, 174] on li "Start" at bounding box center [961, 167] width 126 height 24
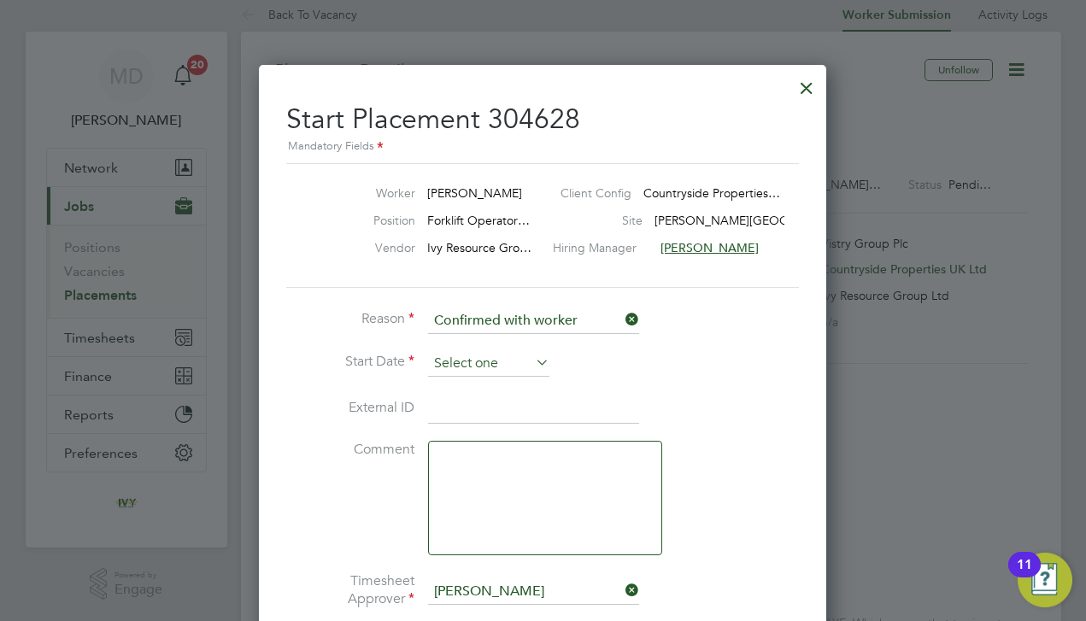
click at [502, 357] on input at bounding box center [488, 364] width 121 height 26
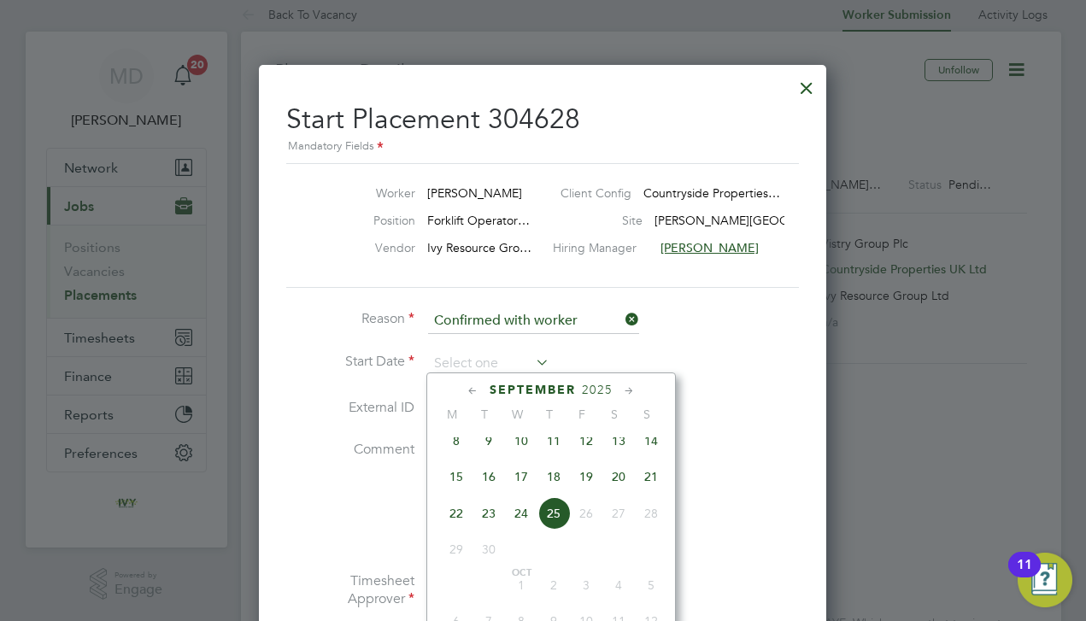
click at [618, 492] on span "20" at bounding box center [618, 476] width 32 height 32
type input "[DATE]"
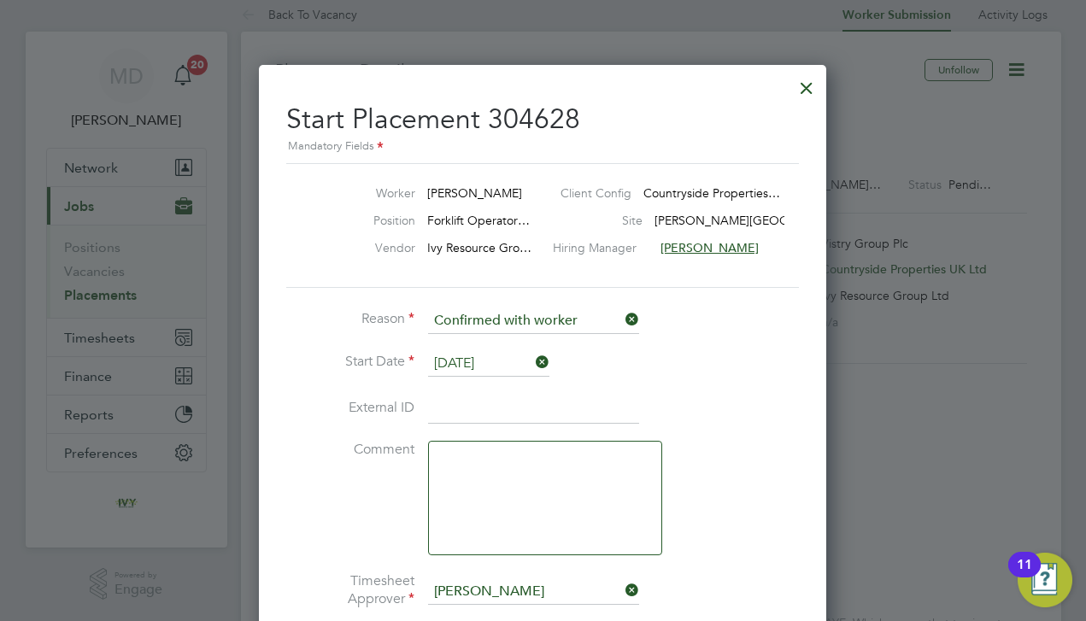
click at [716, 428] on li "External ID" at bounding box center [542, 418] width 512 height 48
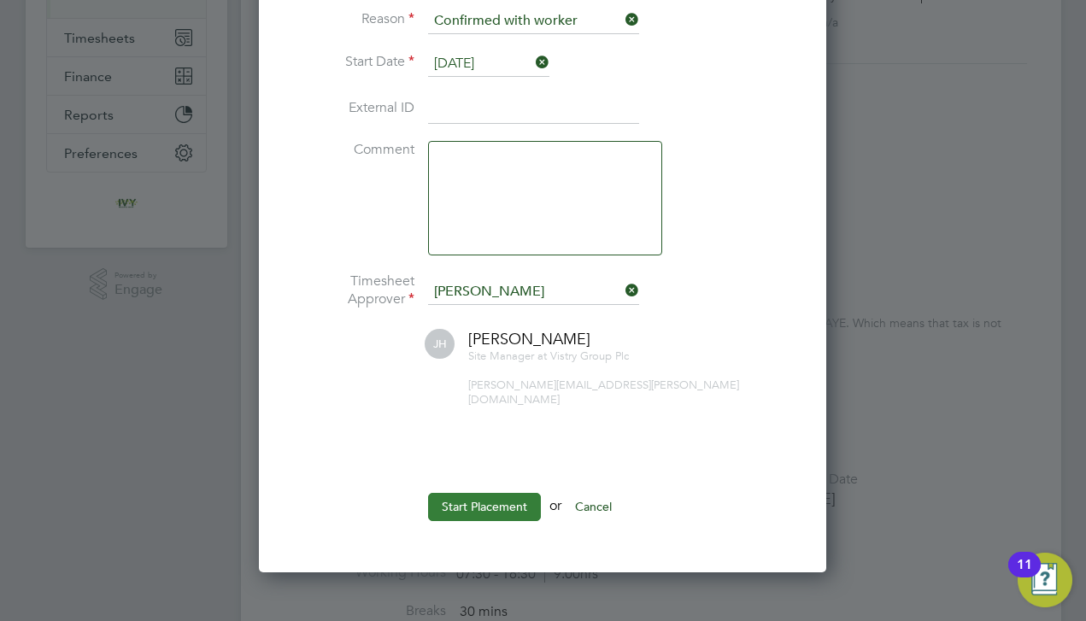
click at [472, 493] on button "Start Placement" at bounding box center [484, 506] width 113 height 27
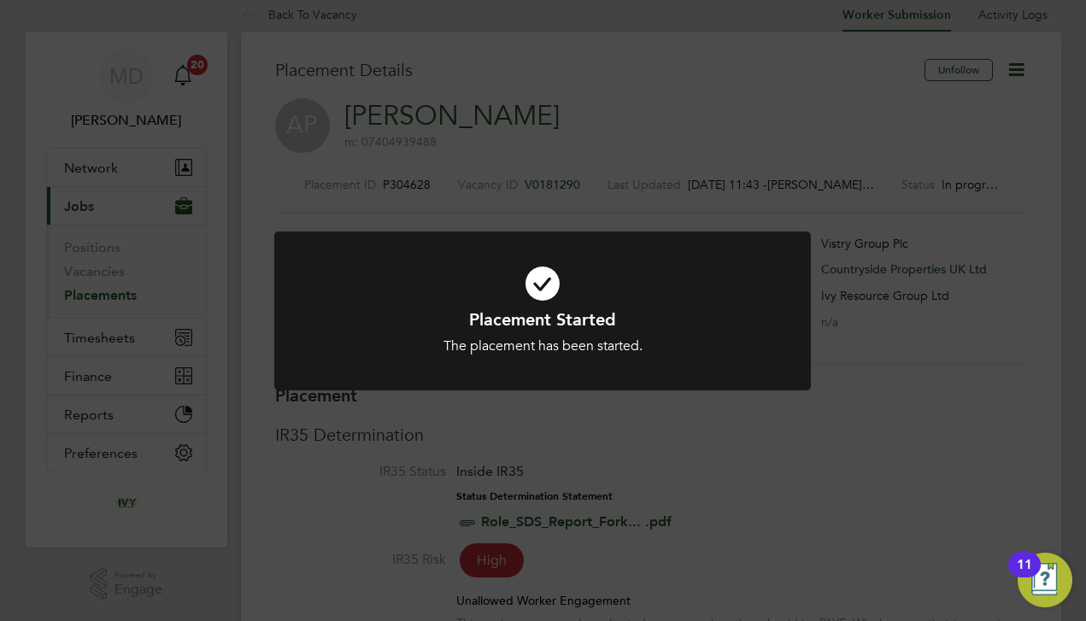
click at [173, 313] on div "Placement Started The placement has been started. Cancel Okay" at bounding box center [543, 310] width 1086 height 621
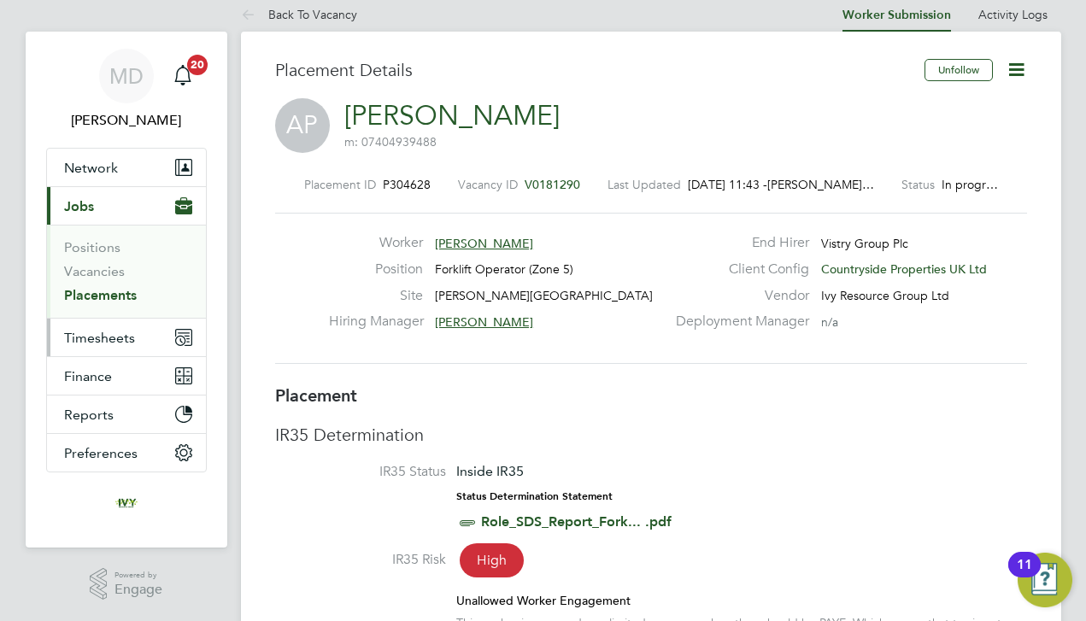
click at [141, 330] on button "Timesheets" at bounding box center [126, 338] width 159 height 38
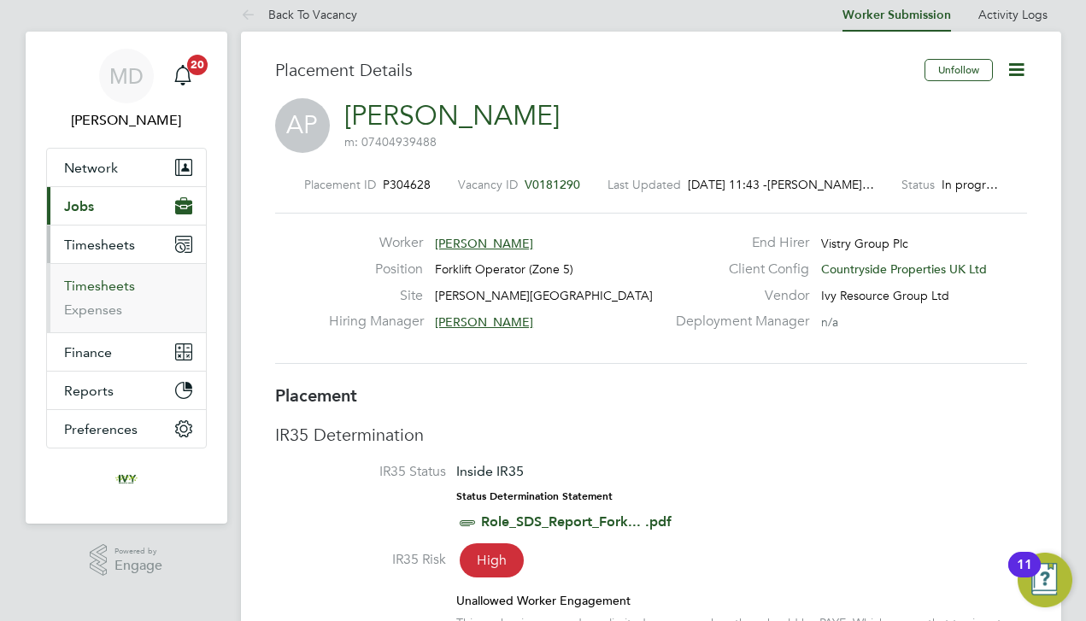
click at [108, 292] on link "Timesheets" at bounding box center [99, 286] width 71 height 16
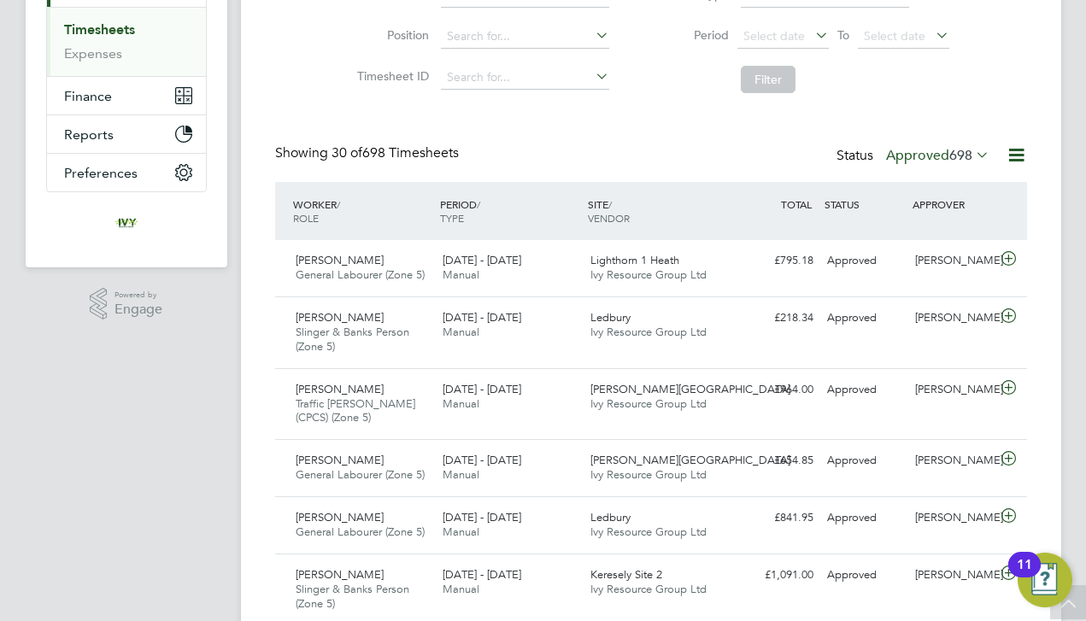
click at [905, 151] on label "Approved 698" at bounding box center [937, 155] width 103 height 17
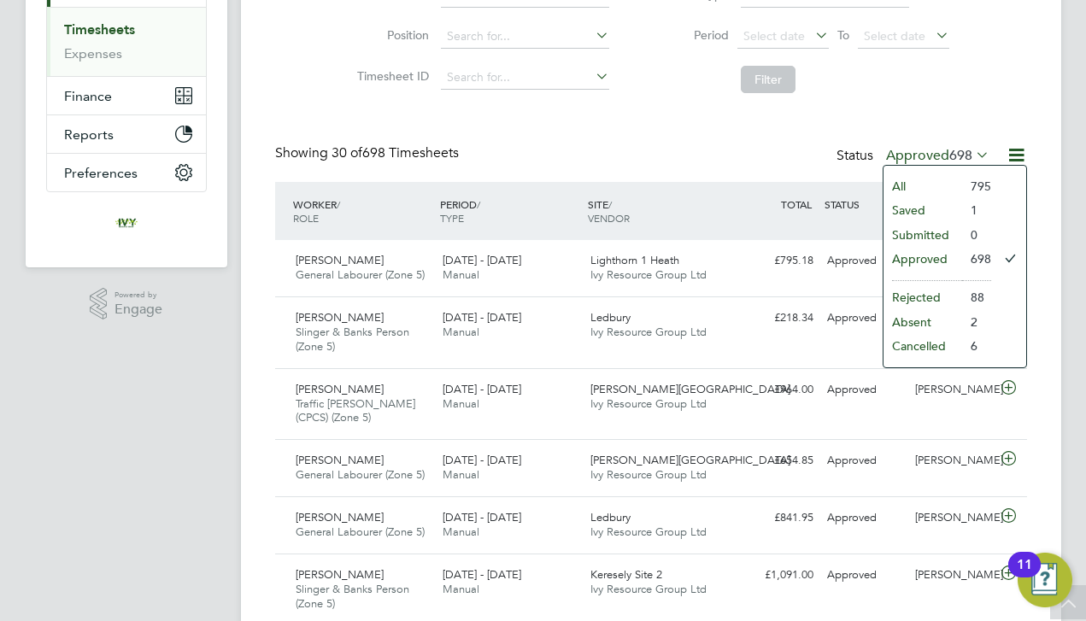
click at [905, 178] on li "All" at bounding box center [922, 186] width 79 height 24
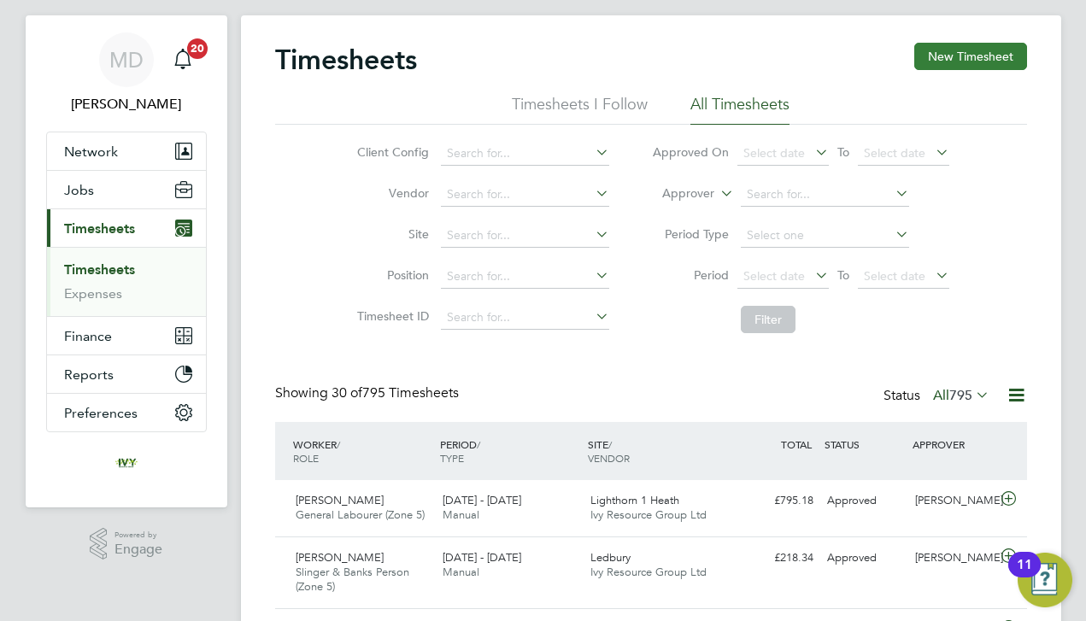
click at [989, 47] on button "New Timesheet" at bounding box center [970, 56] width 113 height 27
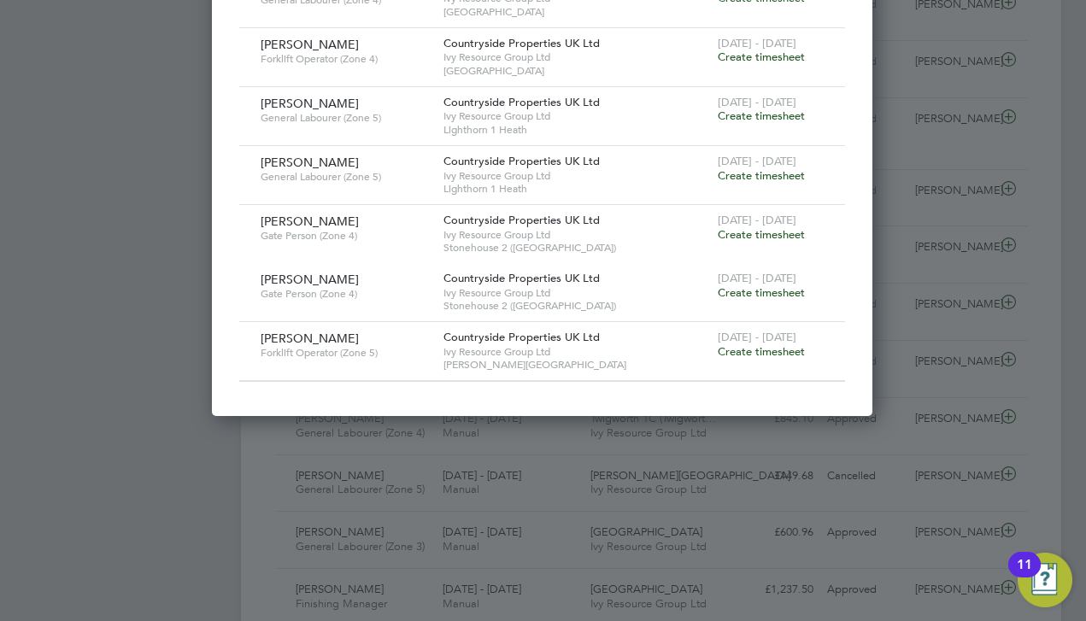
click at [776, 344] on span "Create timesheet" at bounding box center [760, 351] width 87 height 15
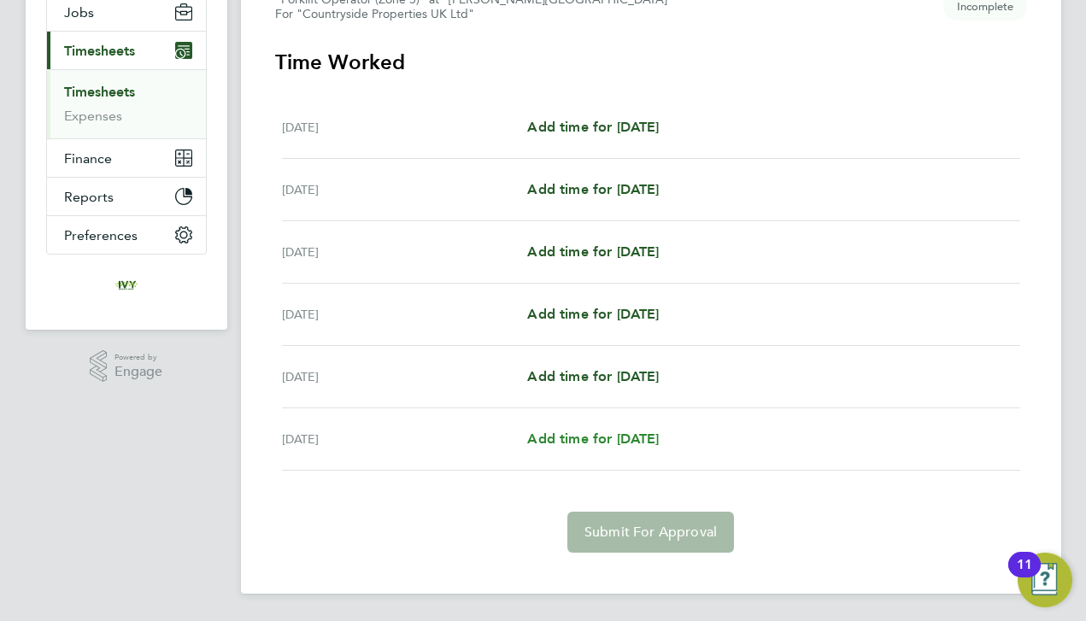
click at [611, 436] on span "Add time for [DATE]" at bounding box center [593, 438] width 132 height 16
select select "30"
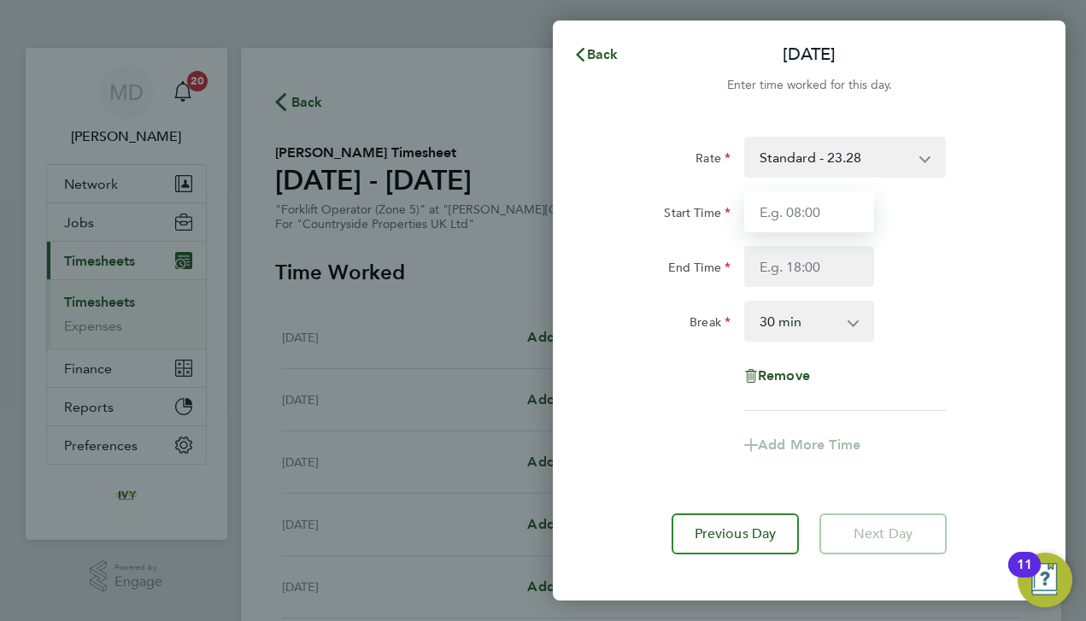
click at [782, 209] on input "Start Time" at bounding box center [809, 211] width 130 height 41
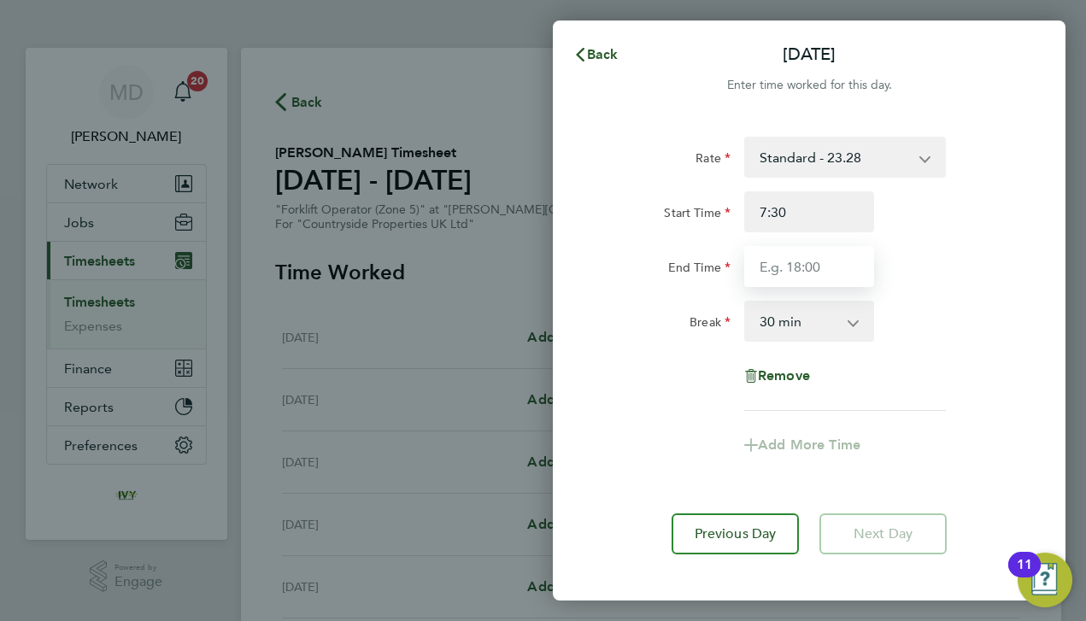
type input "07:30"
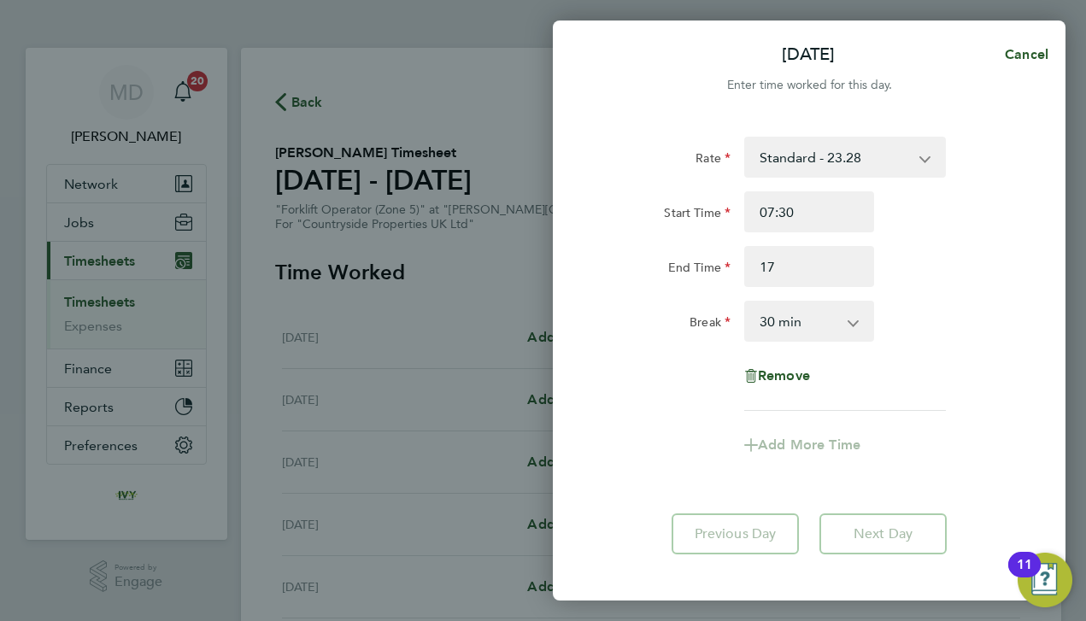
type input "17:00"
click at [699, 286] on div "End Time" at bounding box center [665, 266] width 143 height 41
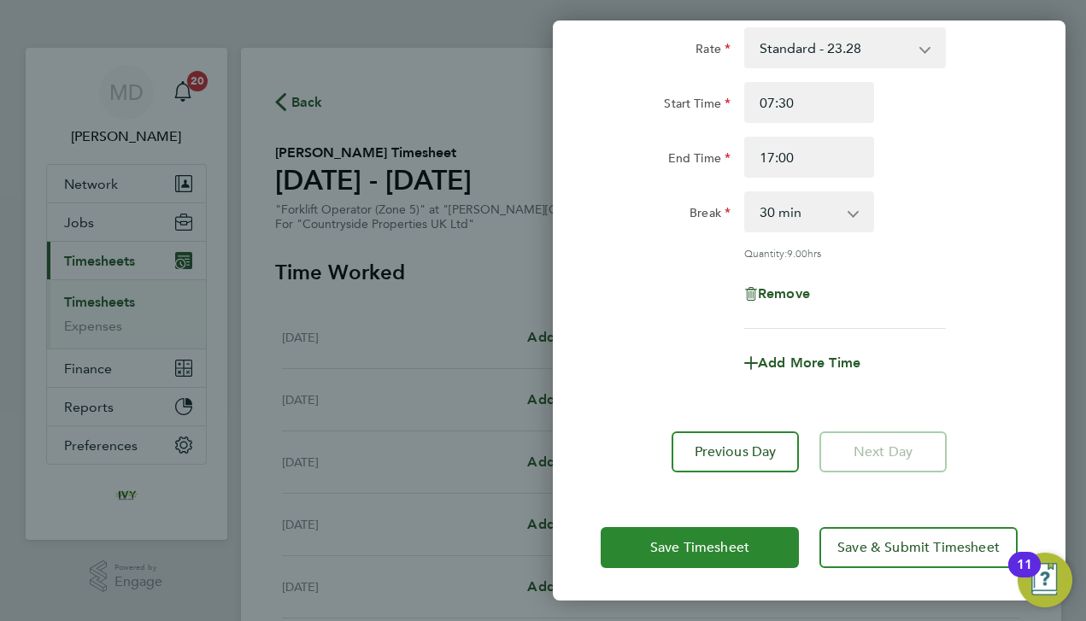
click at [740, 541] on span "Save Timesheet" at bounding box center [699, 547] width 99 height 17
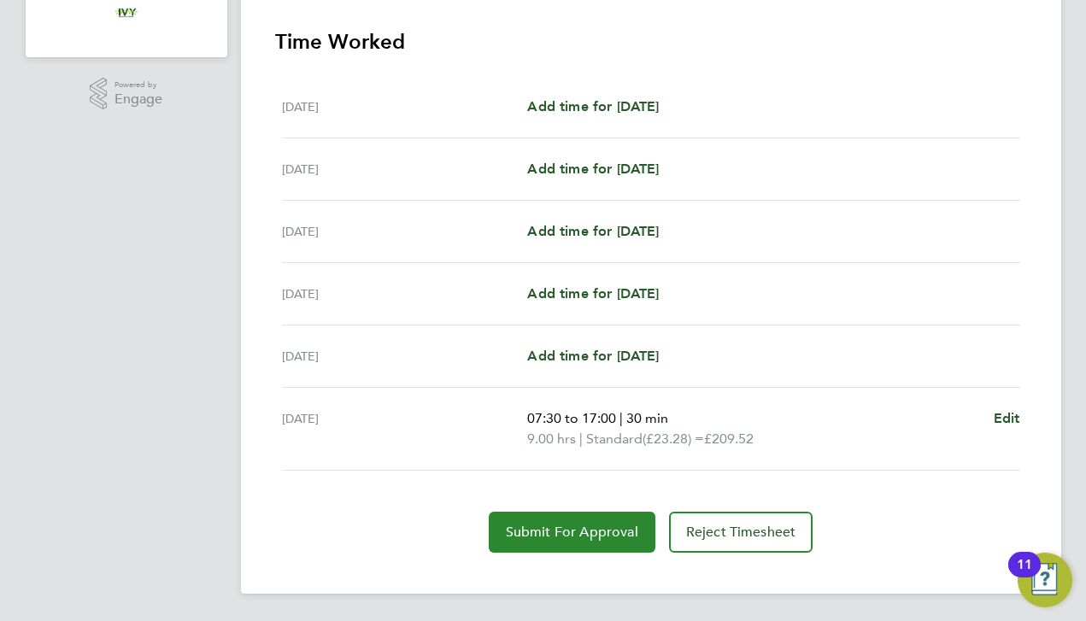
click at [614, 526] on span "Submit For Approval" at bounding box center [572, 532] width 132 height 17
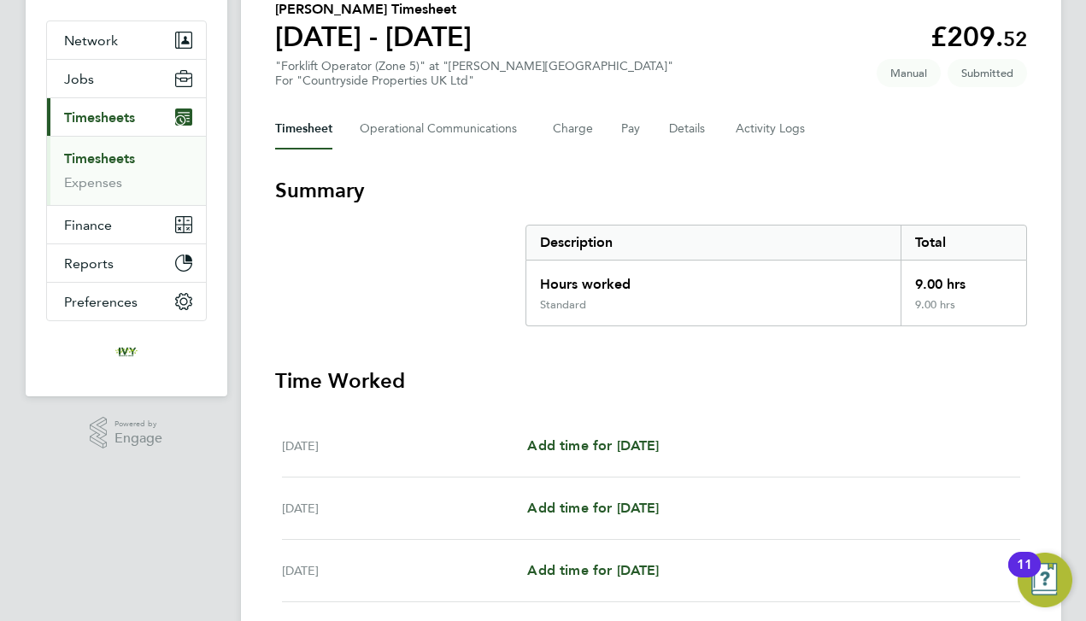
click at [126, 151] on link "Timesheets" at bounding box center [99, 158] width 71 height 16
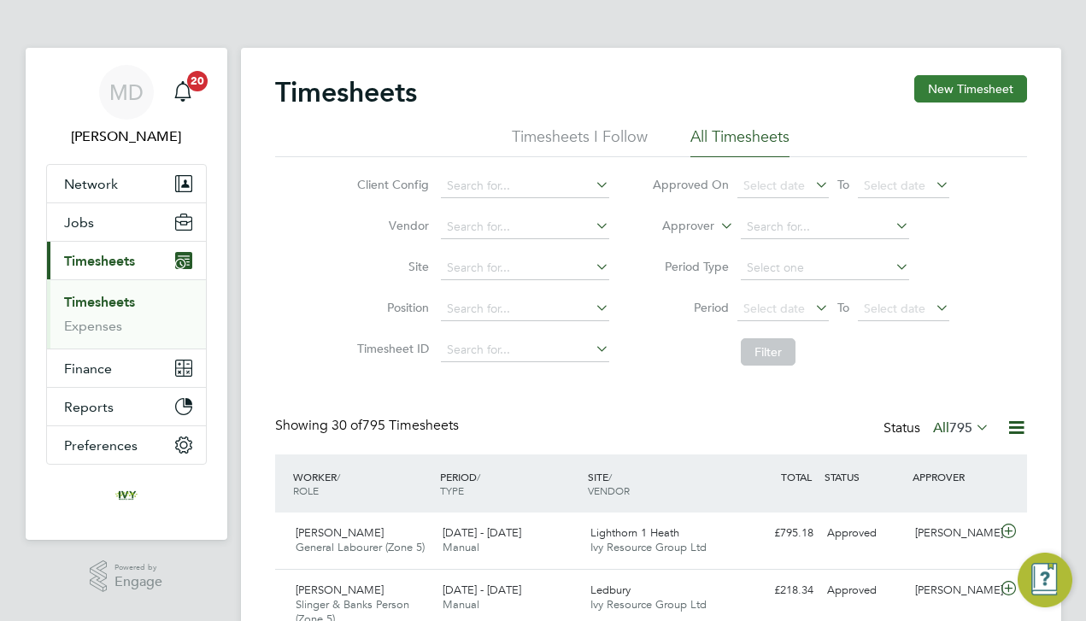
click at [940, 88] on button "New Timesheet" at bounding box center [970, 88] width 113 height 27
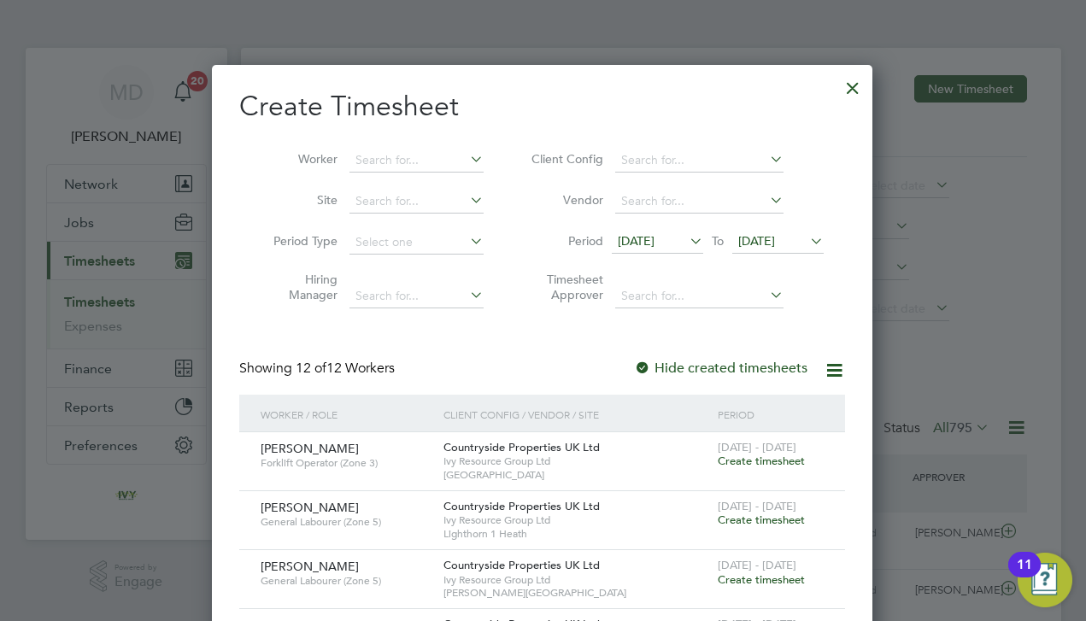
click at [775, 235] on span "[DATE]" at bounding box center [756, 240] width 37 height 15
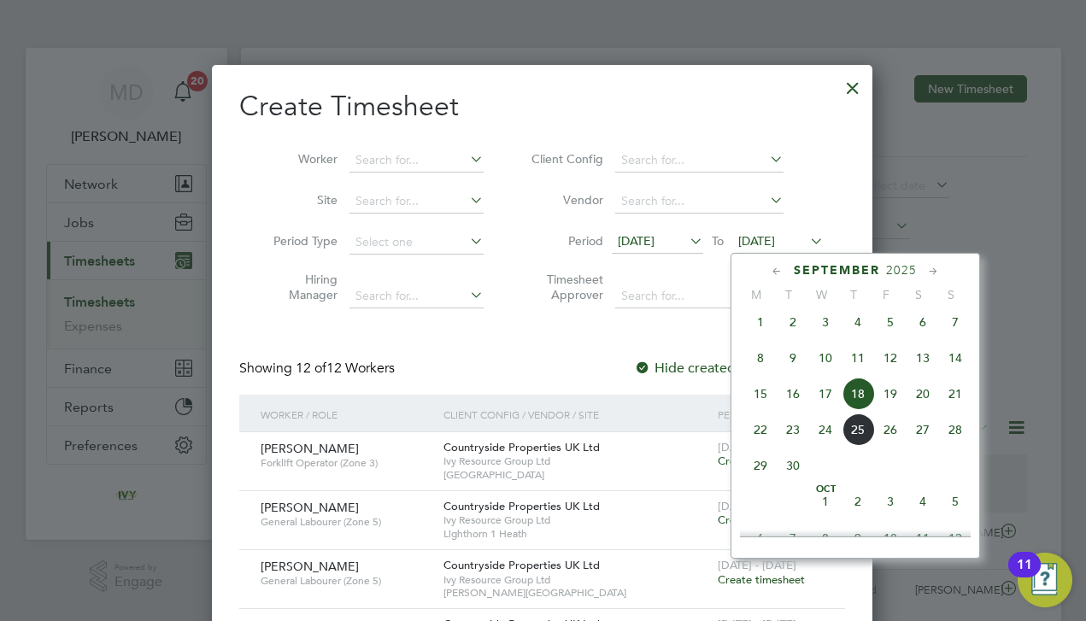
click at [958, 410] on span "21" at bounding box center [955, 394] width 32 height 32
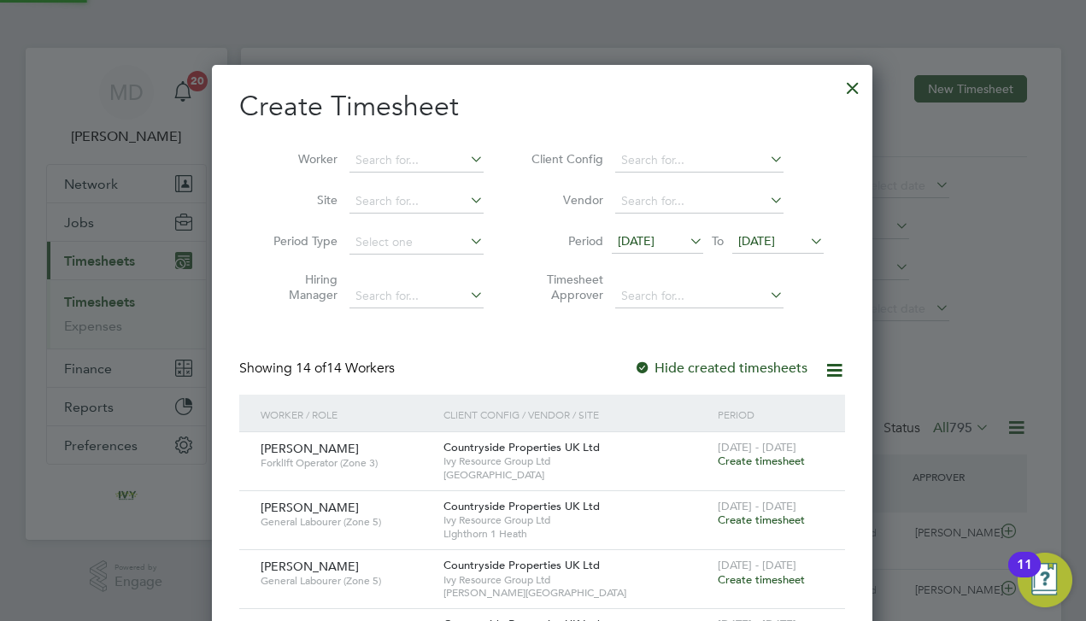
click at [550, 371] on div "Showing 14 of 14 Workers Hide created timesheets" at bounding box center [542, 377] width 606 height 35
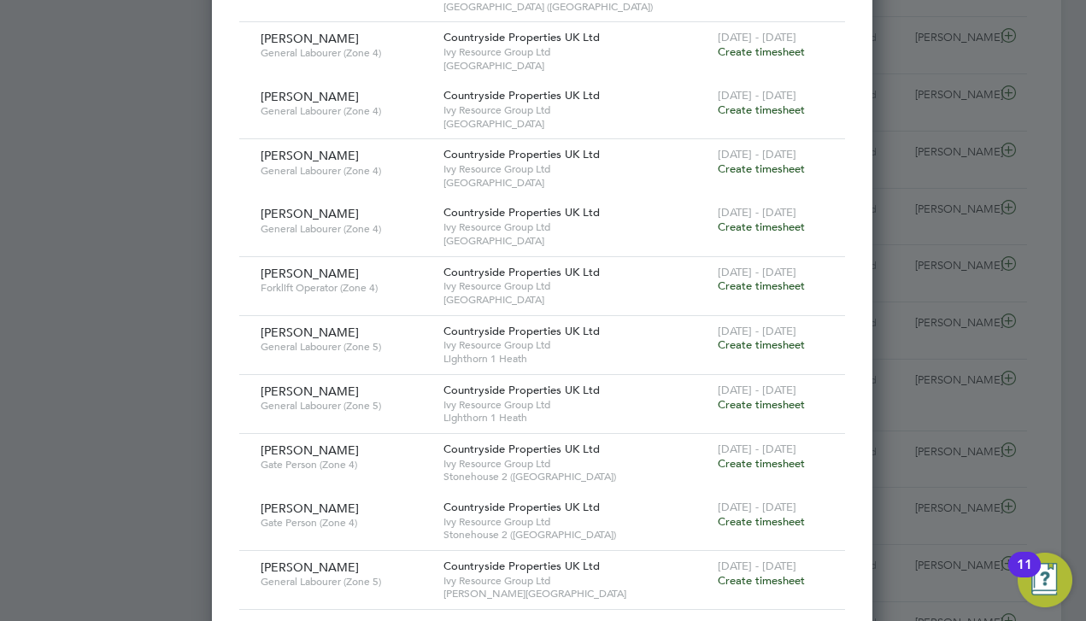
click at [777, 573] on span "Create timesheet" at bounding box center [760, 580] width 87 height 15
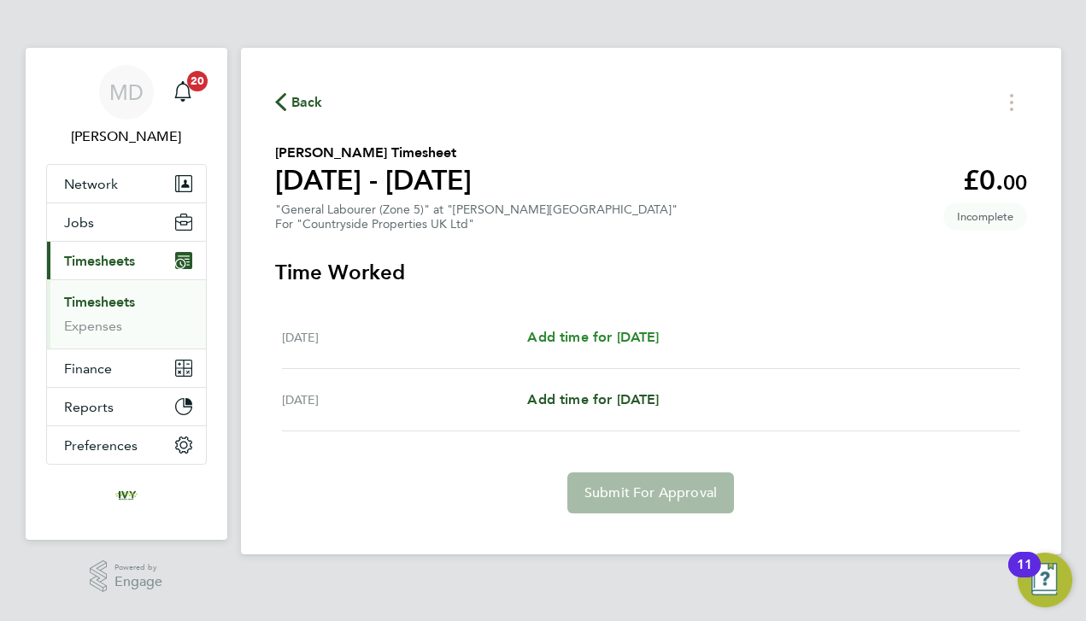
click at [615, 336] on span "Add time for [DATE]" at bounding box center [593, 337] width 132 height 16
select select "30"
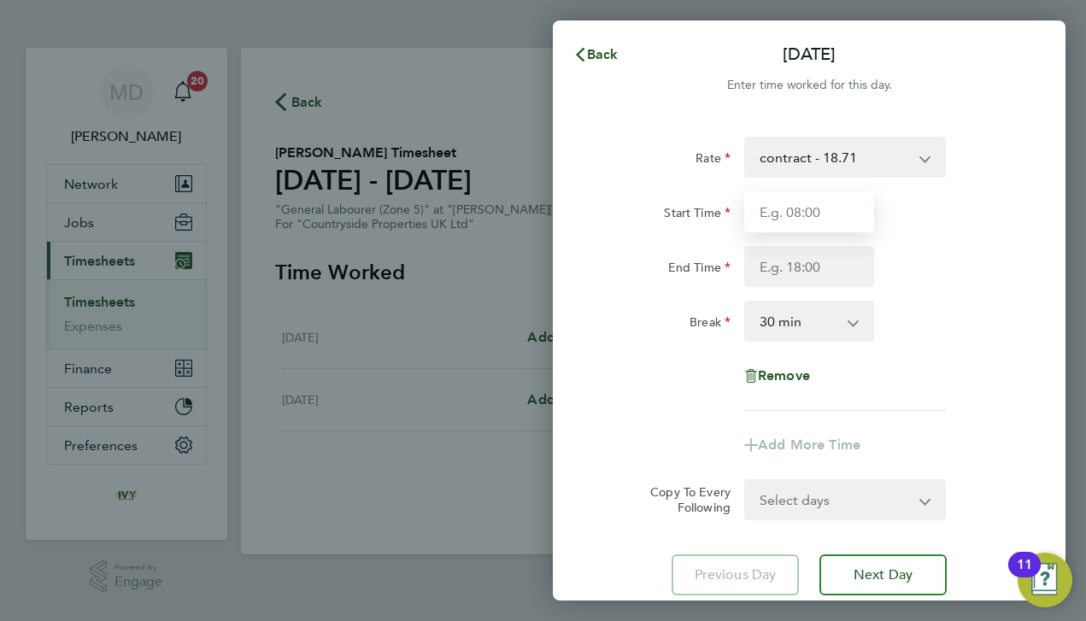
click at [802, 220] on input "Start Time" at bounding box center [809, 211] width 130 height 41
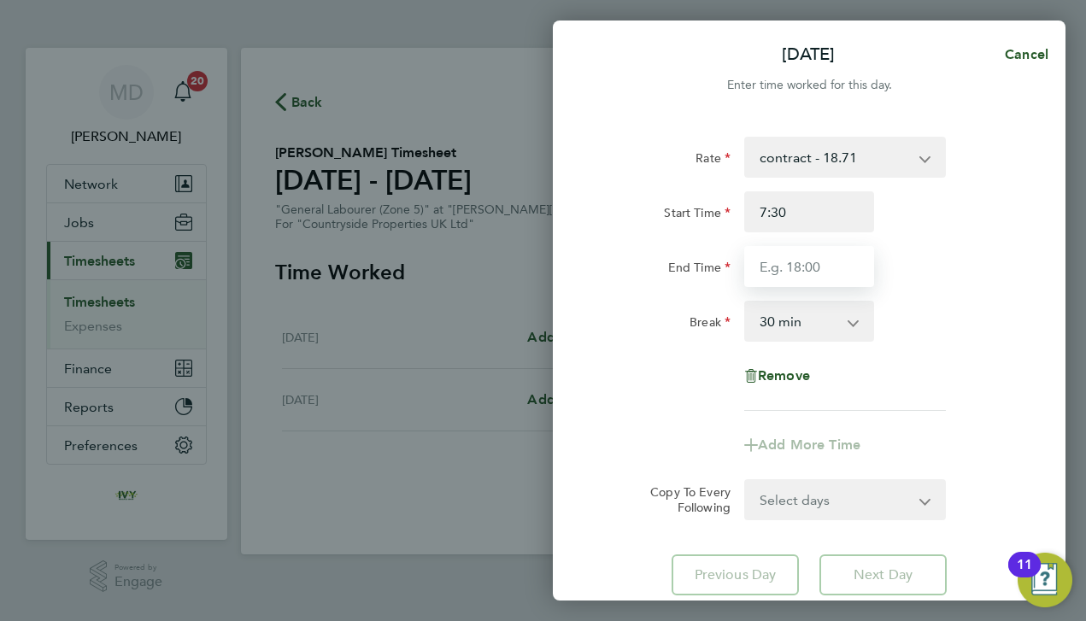
type input "07:30"
type input "16:00"
click at [963, 338] on div "Break 0 min 15 min 30 min 45 min 60 min 75 min 90 min" at bounding box center [809, 321] width 430 height 41
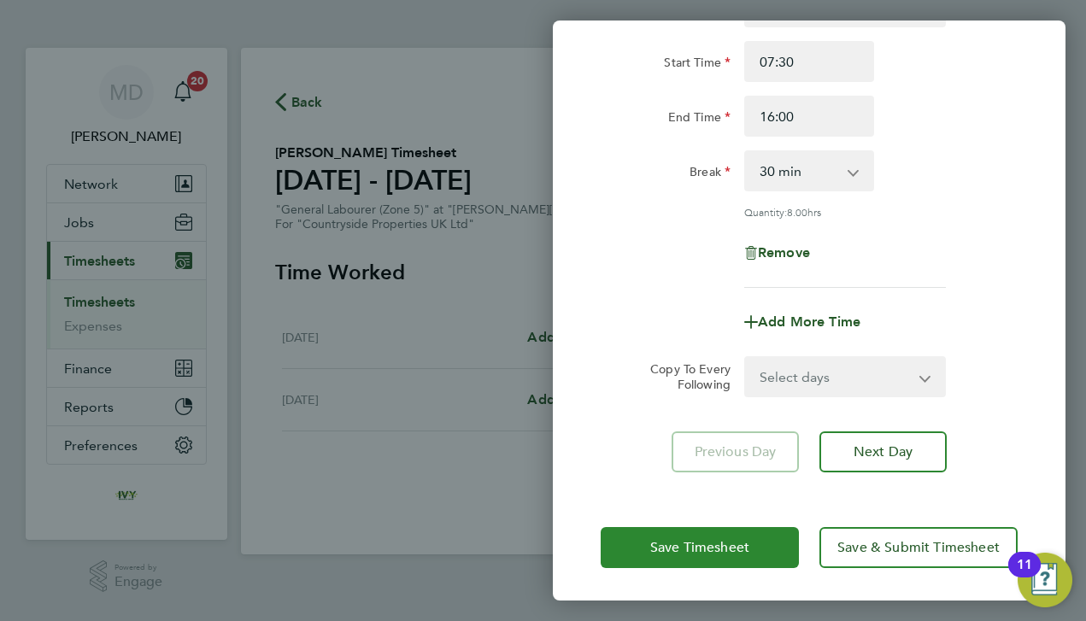
click at [728, 540] on span "Save Timesheet" at bounding box center [699, 547] width 99 height 17
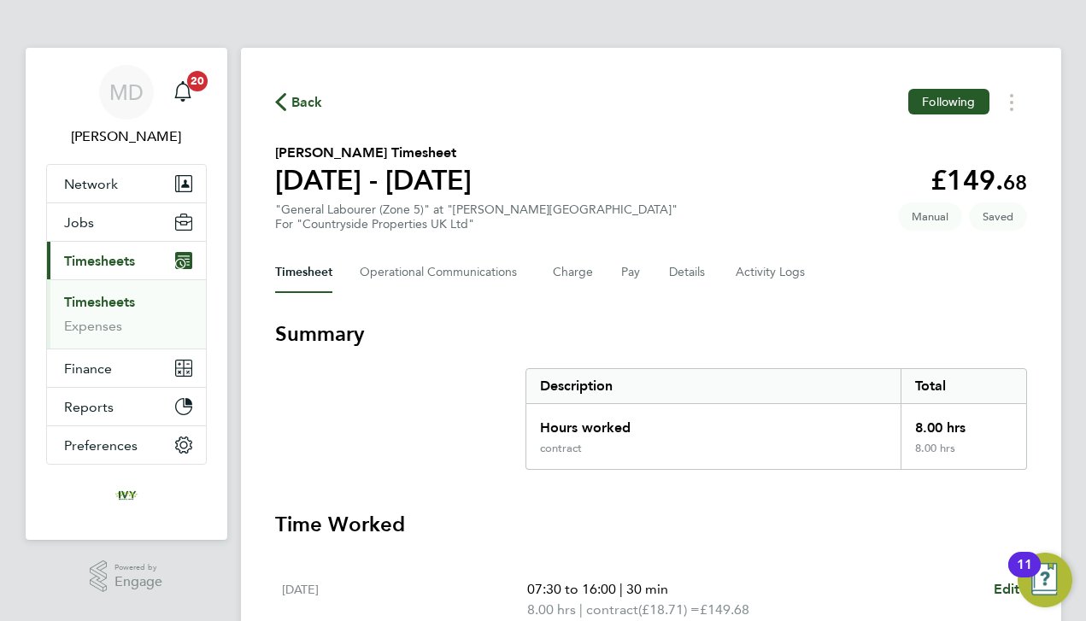
click at [504, 442] on section "Summary Description Total Hours worked 8.00 hrs contract 8.00 hrs" at bounding box center [651, 394] width 752 height 149
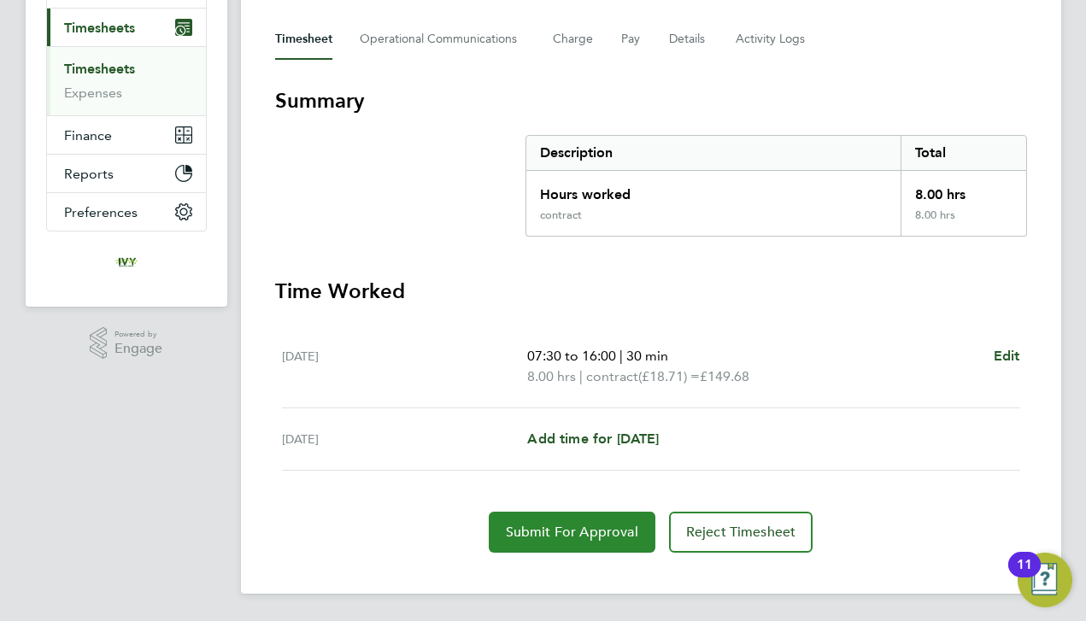
click at [544, 546] on button "Submit For Approval" at bounding box center [572, 532] width 167 height 41
